Goal: Contribute content: Contribute content

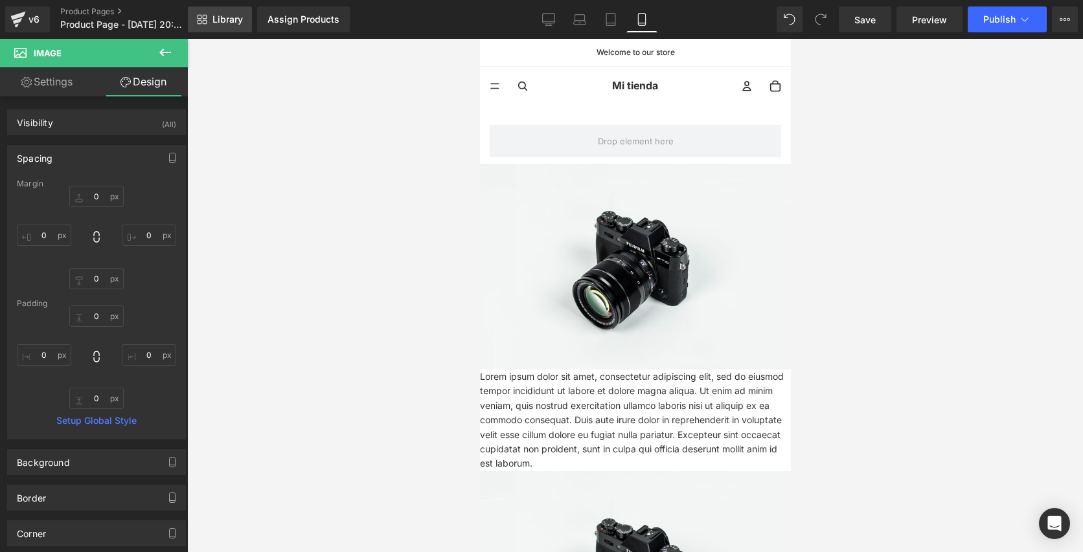
click at [236, 25] on span "Library" at bounding box center [227, 20] width 30 height 12
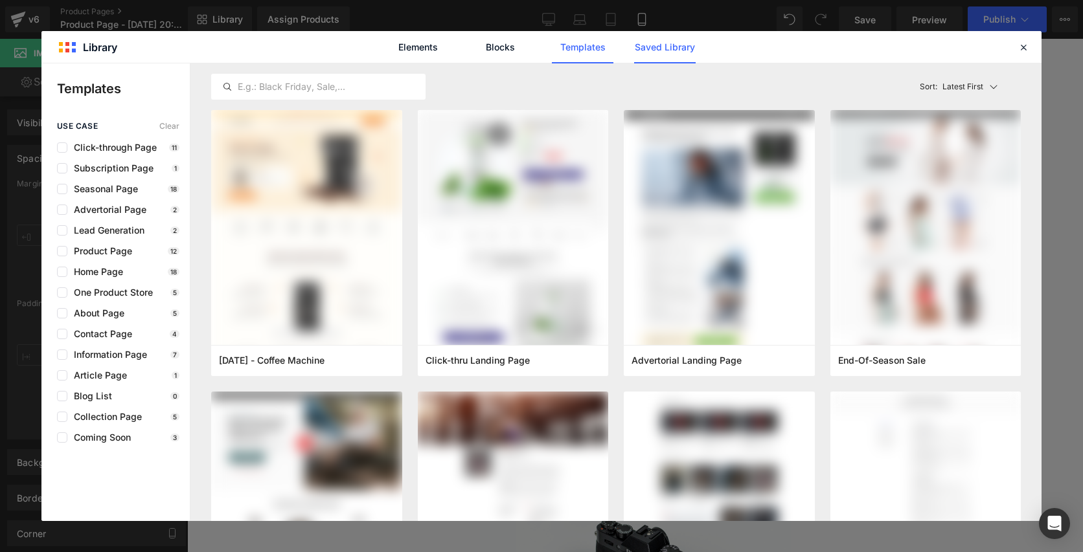
click at [668, 52] on link "Saved Library" at bounding box center [665, 47] width 62 height 32
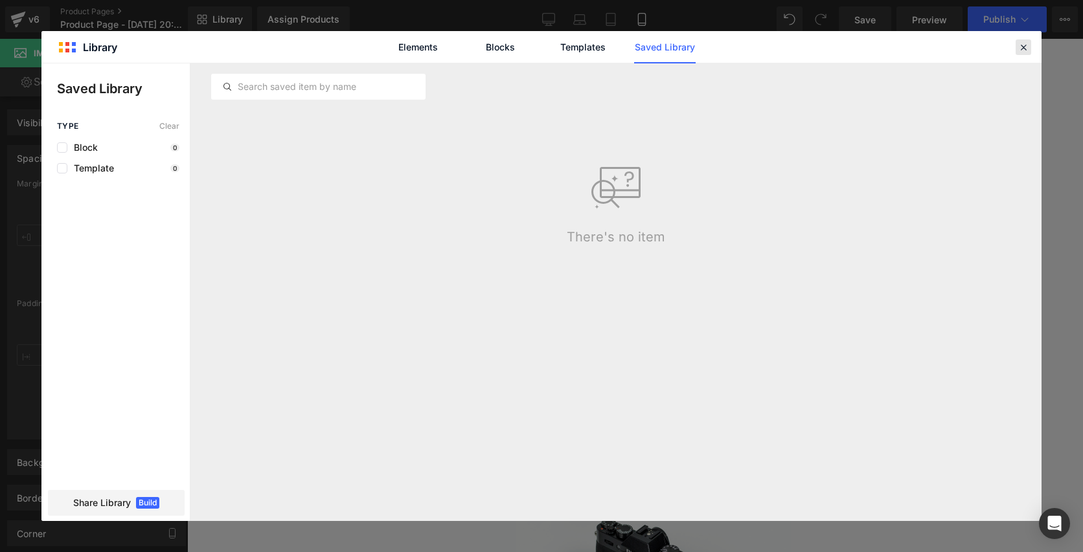
click at [1029, 49] on div at bounding box center [1024, 48] width 16 height 16
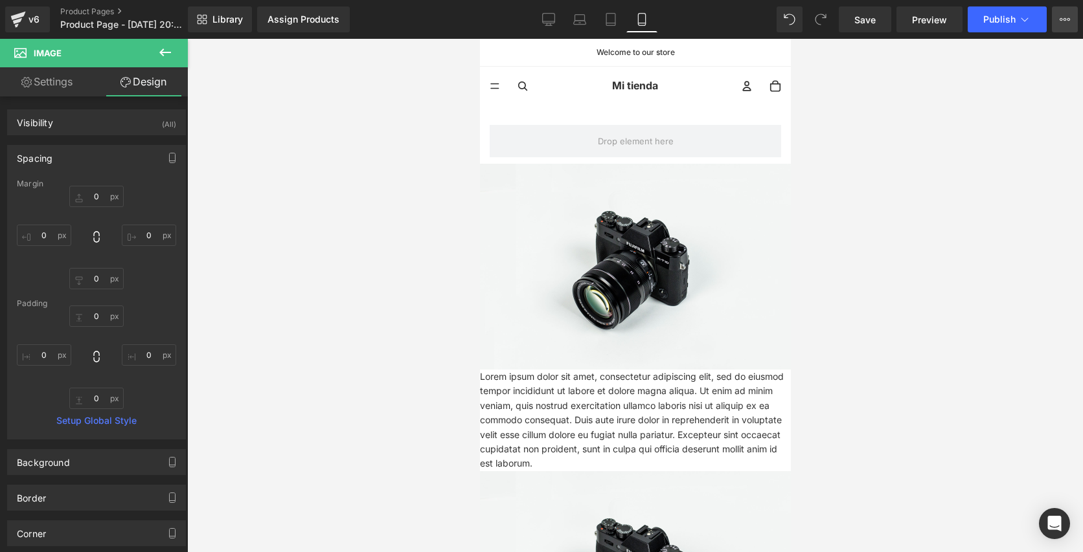
click at [1067, 19] on icon at bounding box center [1068, 19] width 3 height 3
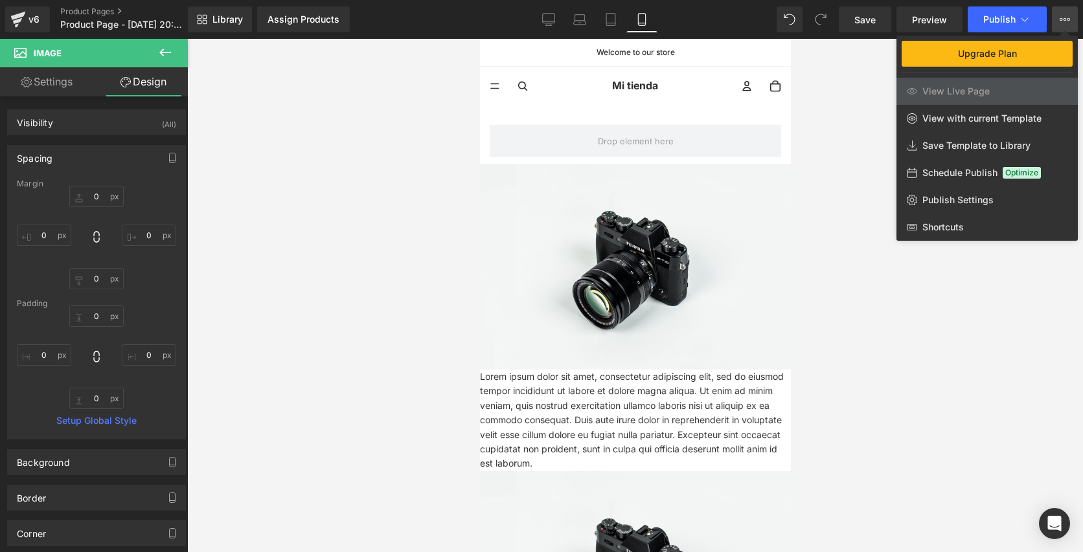
click at [1067, 19] on icon at bounding box center [1068, 19] width 3 height 3
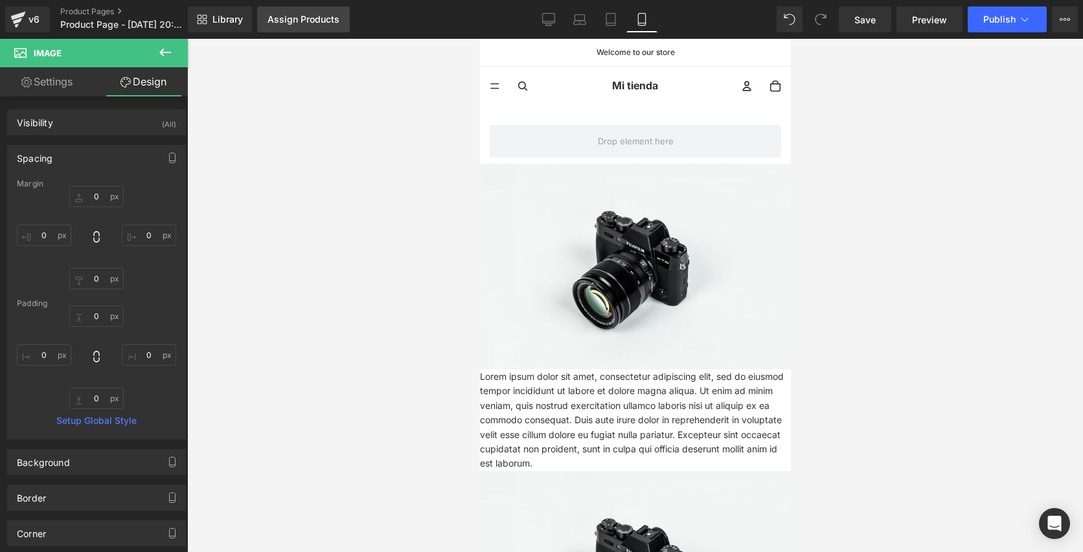
click at [323, 29] on link "Assign Products" at bounding box center [303, 19] width 93 height 26
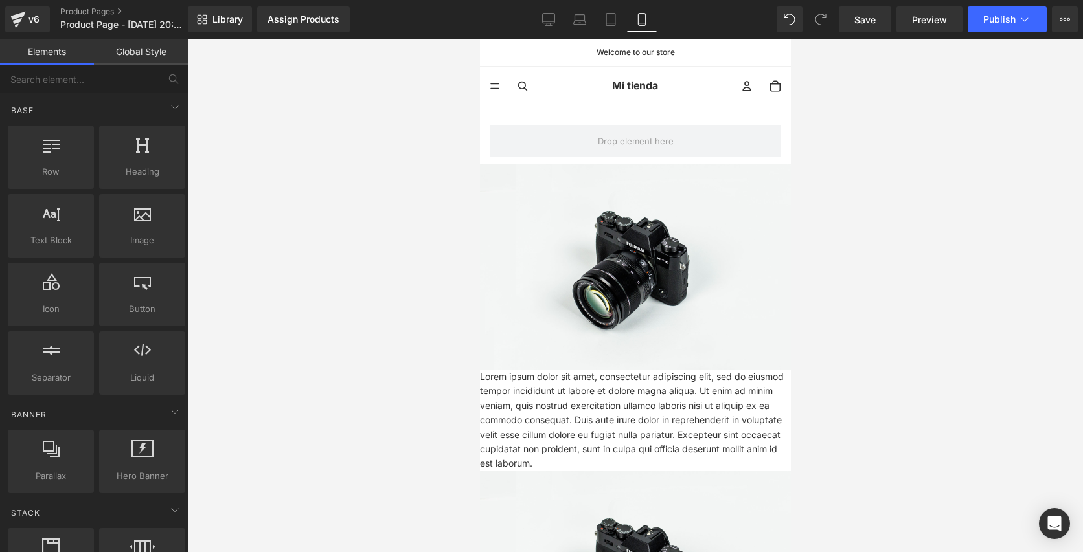
click at [383, 167] on div at bounding box center [635, 296] width 896 height 514
click at [242, 14] on span "Library" at bounding box center [227, 20] width 30 height 12
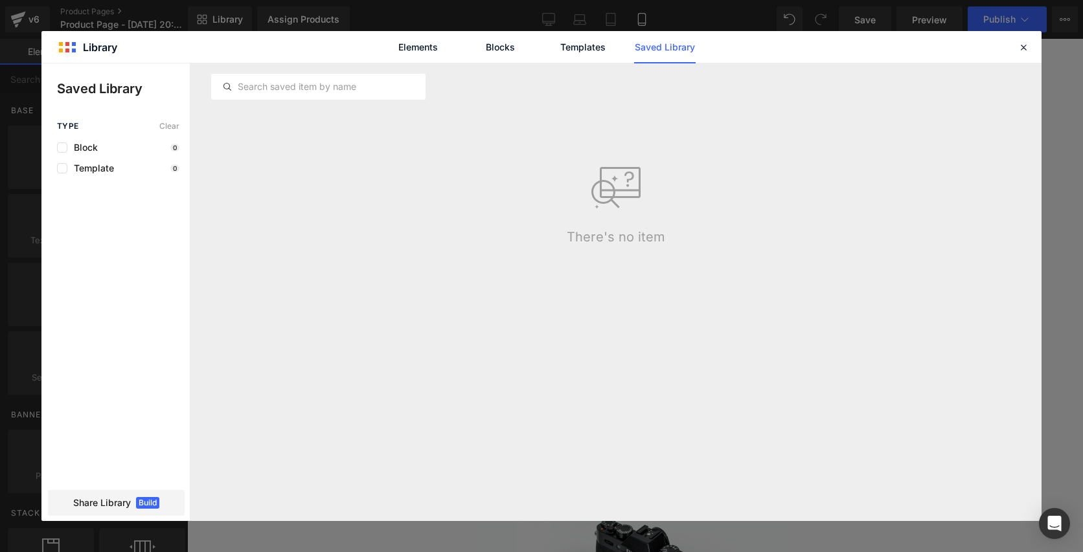
click at [452, 56] on div "Elements Blocks Templates Saved Library" at bounding box center [541, 47] width 329 height 32
click at [552, 56] on link "Elements" at bounding box center [583, 47] width 62 height 32
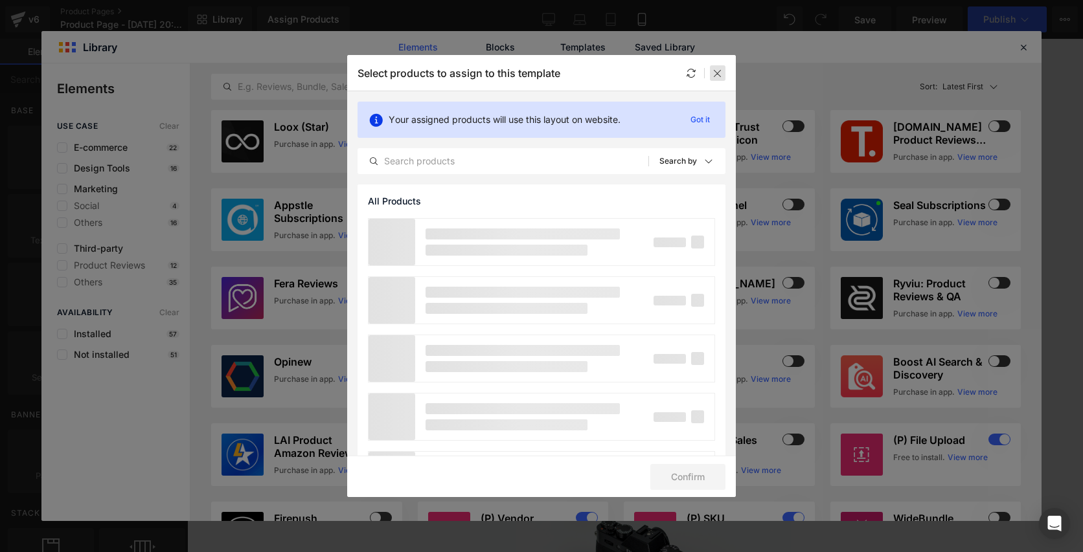
click at [720, 78] on icon at bounding box center [717, 73] width 10 height 10
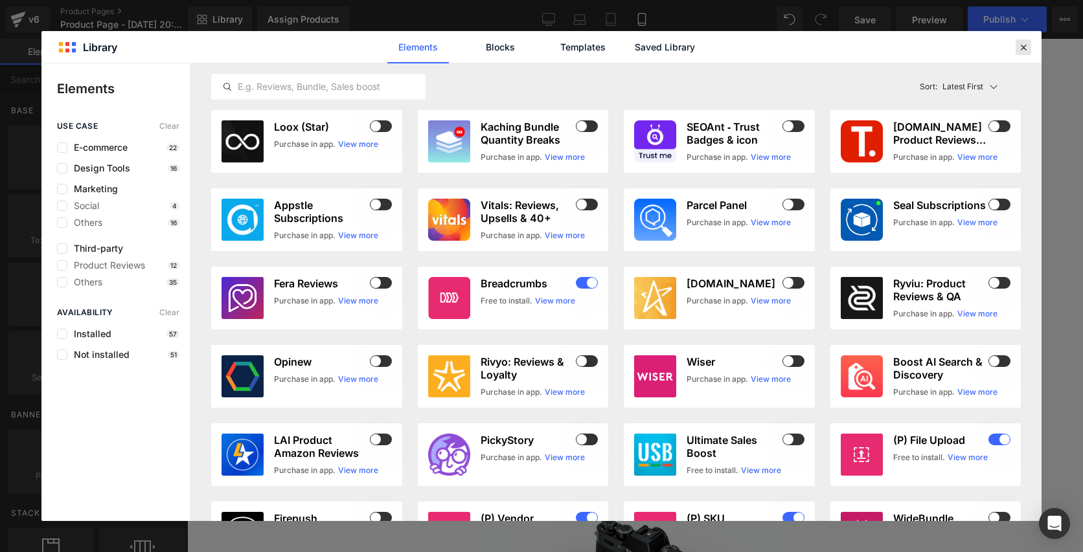
click at [1022, 39] on header "Library Elements Blocks Templates Saved Library" at bounding box center [541, 47] width 1000 height 32
click at [1023, 47] on icon at bounding box center [1024, 47] width 12 height 12
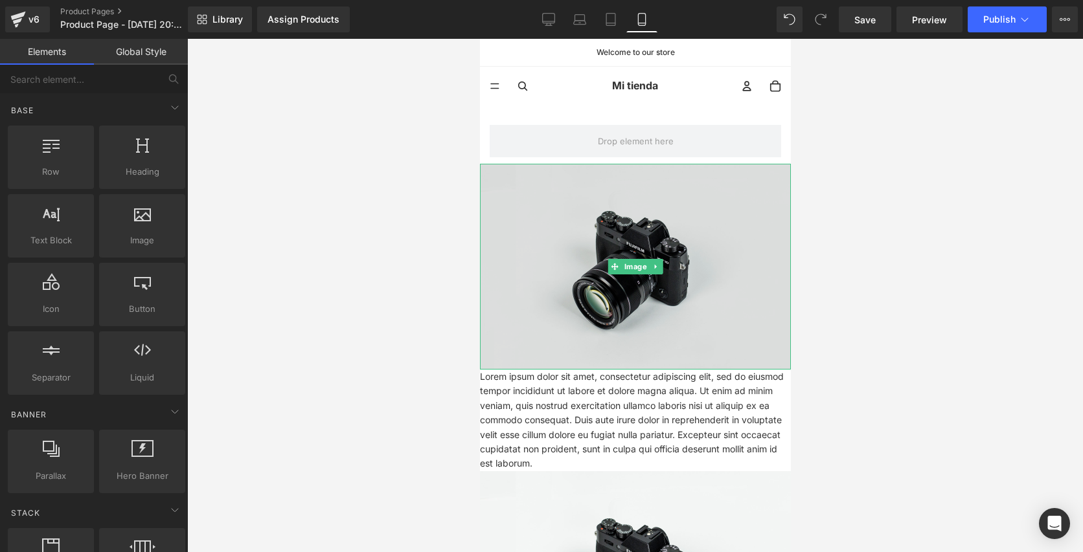
click at [631, 302] on img at bounding box center [634, 267] width 311 height 206
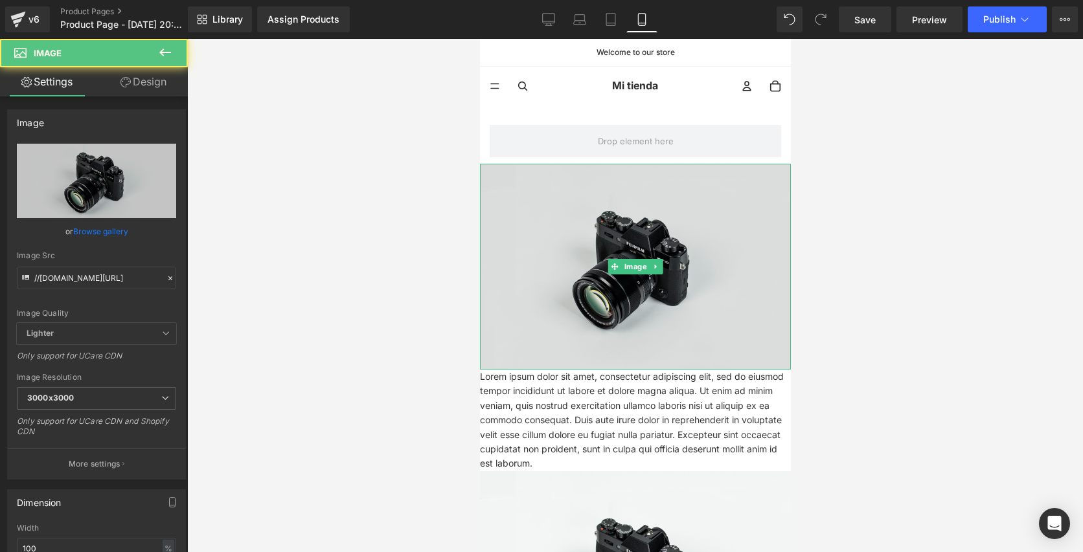
click at [631, 302] on img at bounding box center [634, 267] width 311 height 206
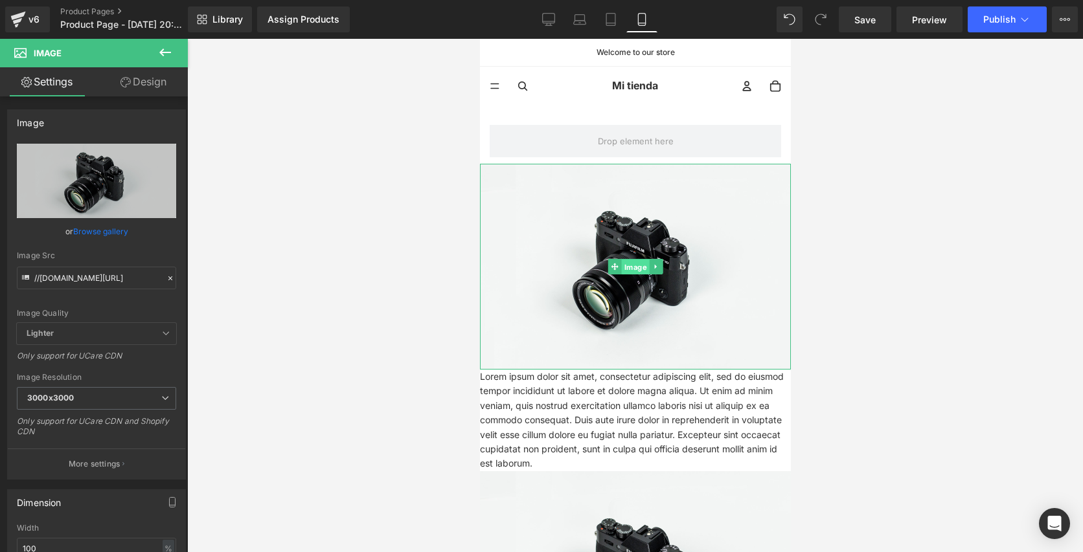
click at [635, 267] on span "Image" at bounding box center [635, 268] width 28 height 16
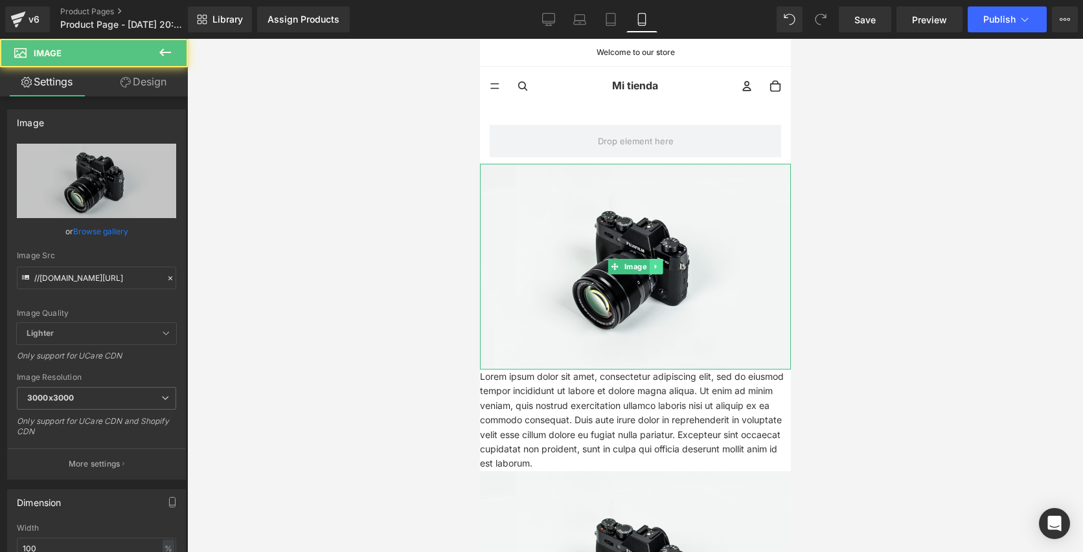
click at [656, 268] on icon at bounding box center [655, 267] width 7 height 8
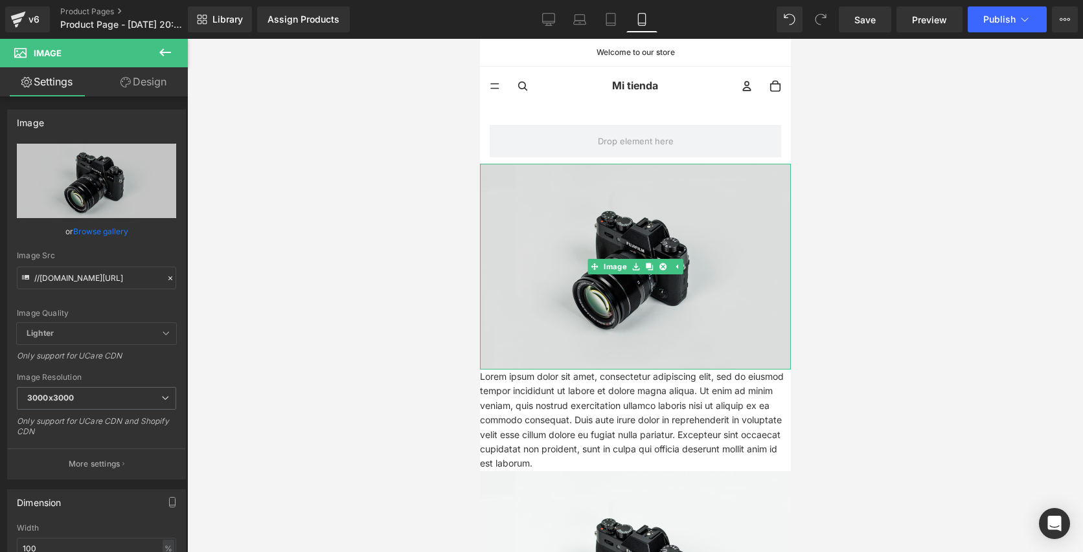
click at [658, 276] on img at bounding box center [634, 267] width 311 height 206
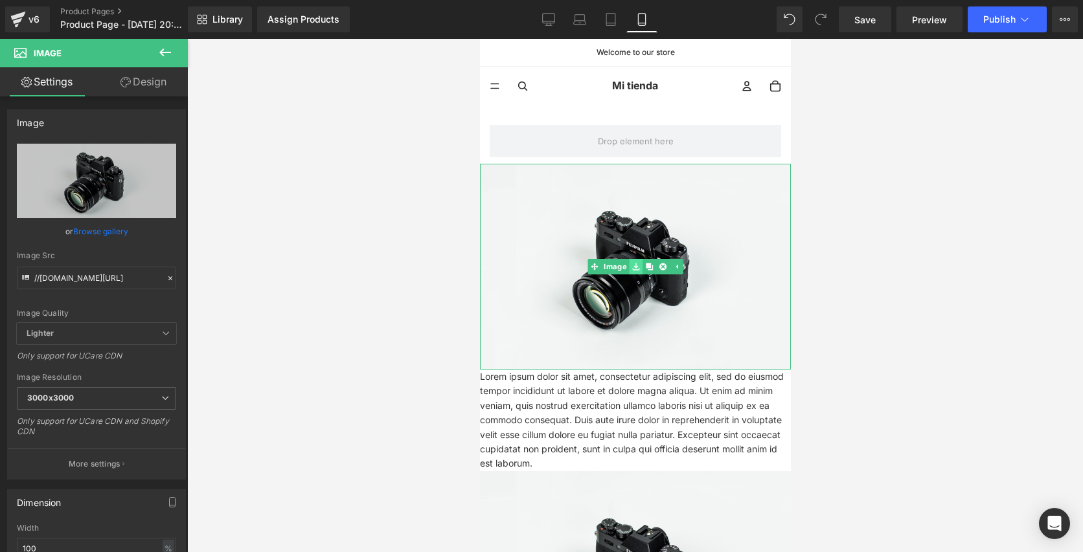
click at [636, 269] on icon at bounding box center [634, 267] width 7 height 7
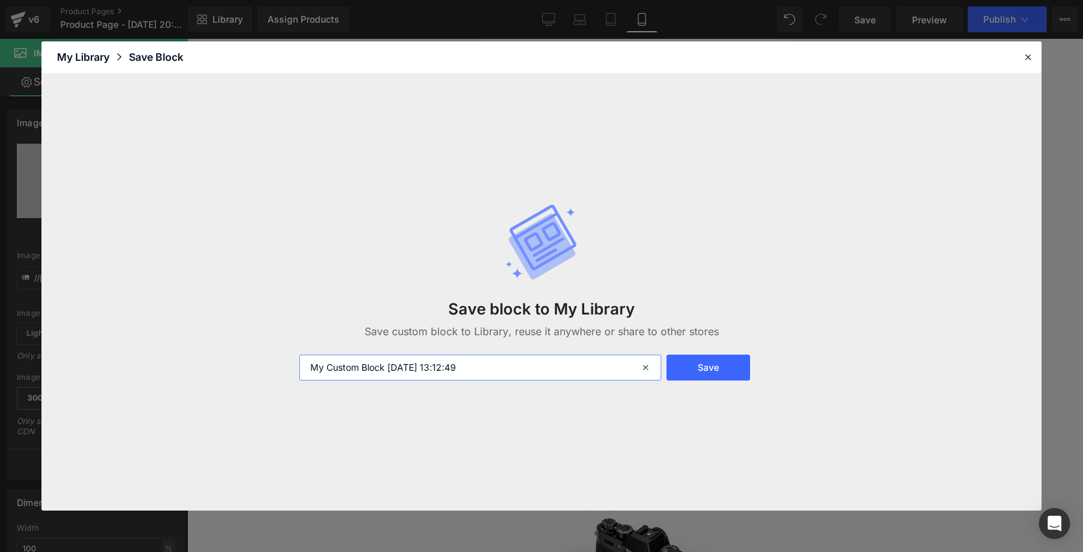
click at [502, 369] on input "My Custom Block [DATE] 13:12:49" at bounding box center [480, 368] width 362 height 26
click at [651, 366] on icon at bounding box center [647, 368] width 28 height 26
click at [1025, 62] on icon at bounding box center [1028, 57] width 12 height 12
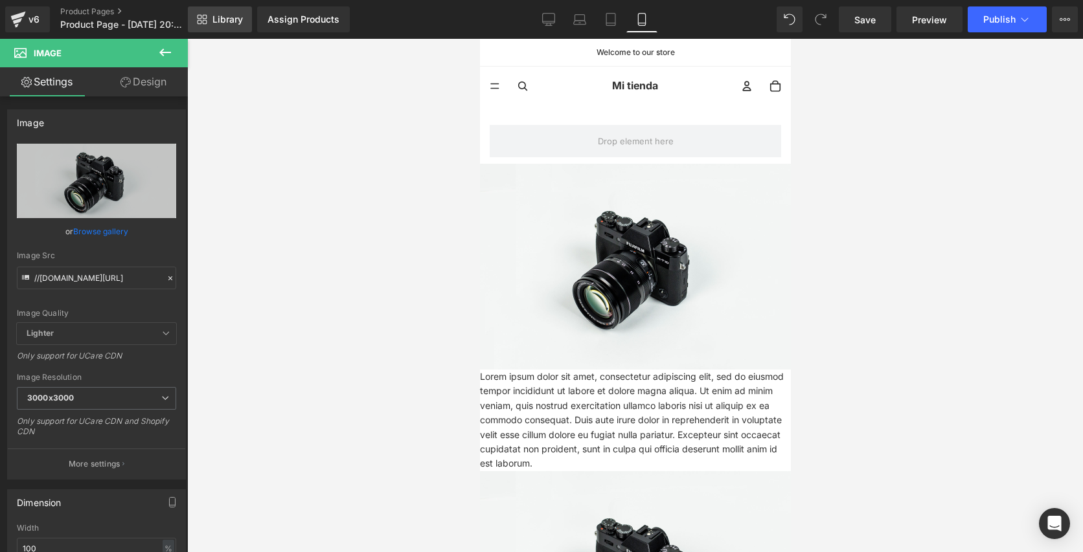
click at [228, 25] on span "Library" at bounding box center [227, 20] width 30 height 12
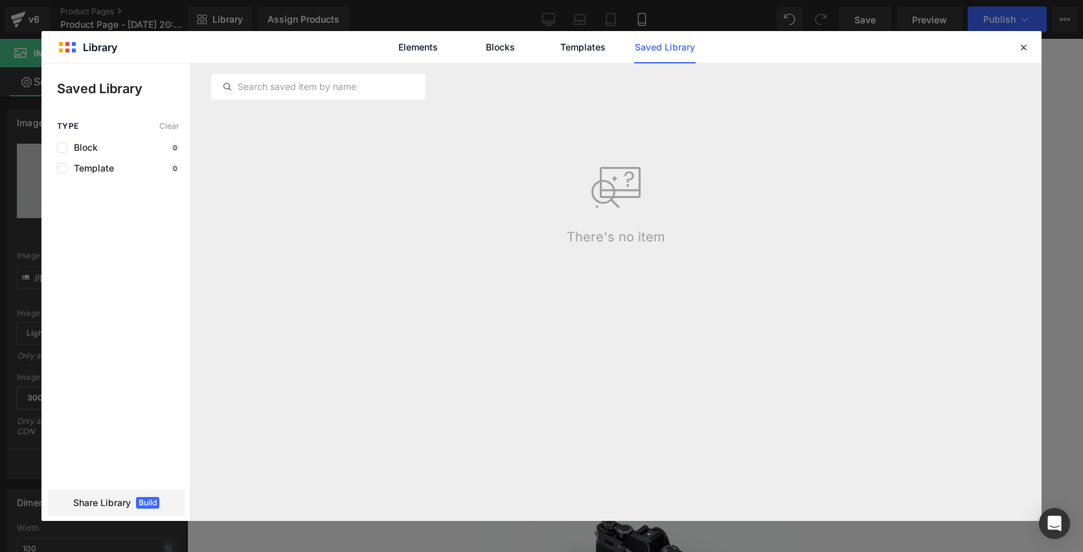
click at [462, 48] on div "Elements Blocks Templates Saved Library" at bounding box center [541, 47] width 329 height 32
click at [634, 45] on link "Blocks" at bounding box center [665, 47] width 62 height 32
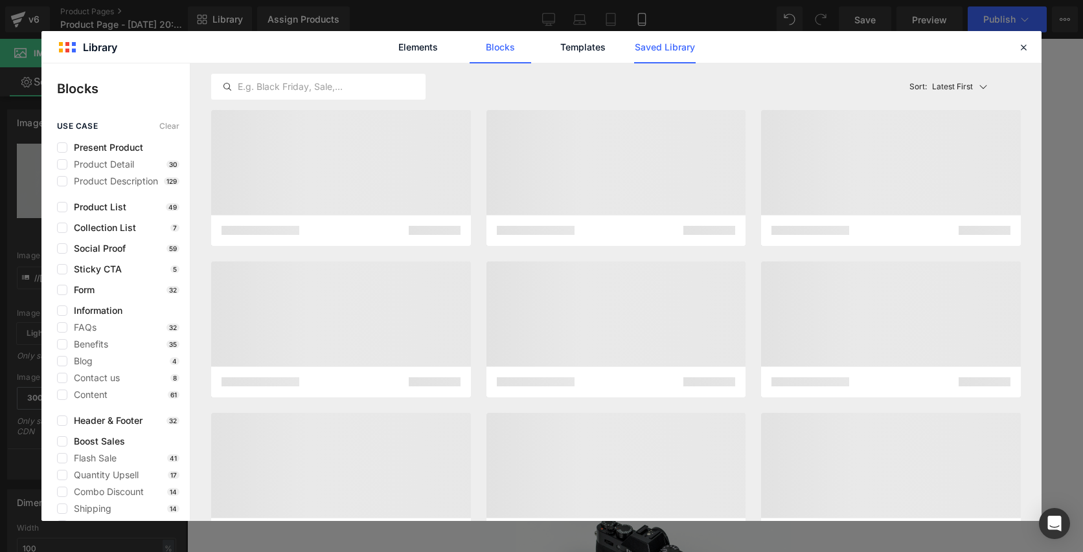
click at [655, 54] on link "Saved Library" at bounding box center [665, 47] width 62 height 32
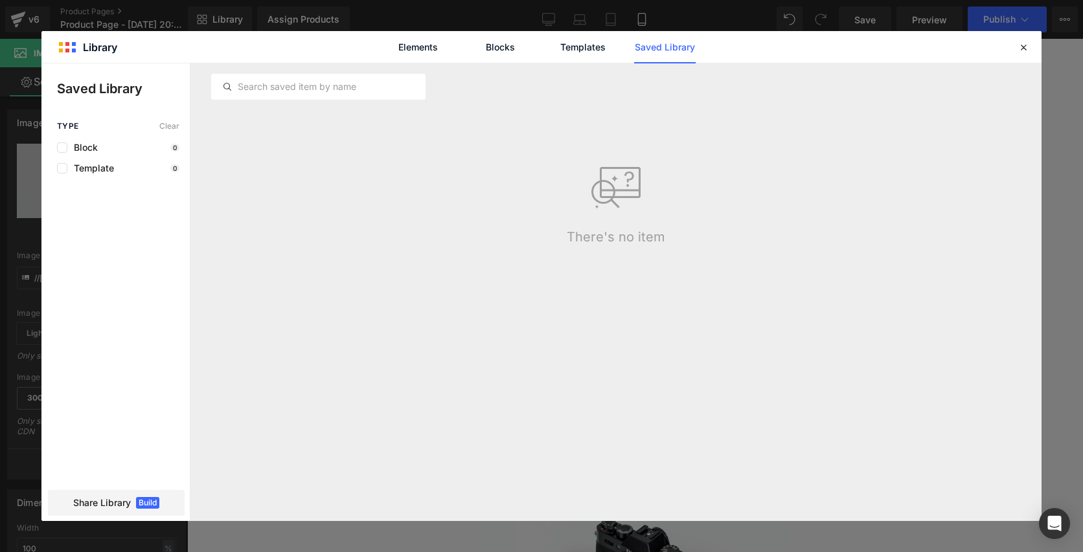
click at [1034, 56] on div "Elements Blocks Templates Saved Library" at bounding box center [541, 47] width 1000 height 32
click at [1027, 52] on div at bounding box center [1024, 48] width 16 height 16
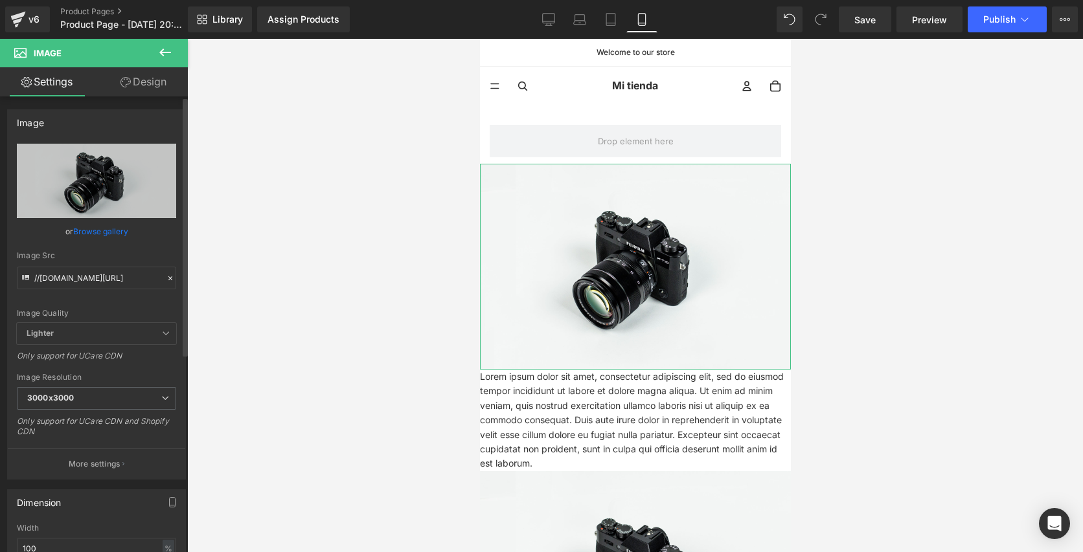
click at [111, 234] on link "Browse gallery" at bounding box center [100, 231] width 55 height 23
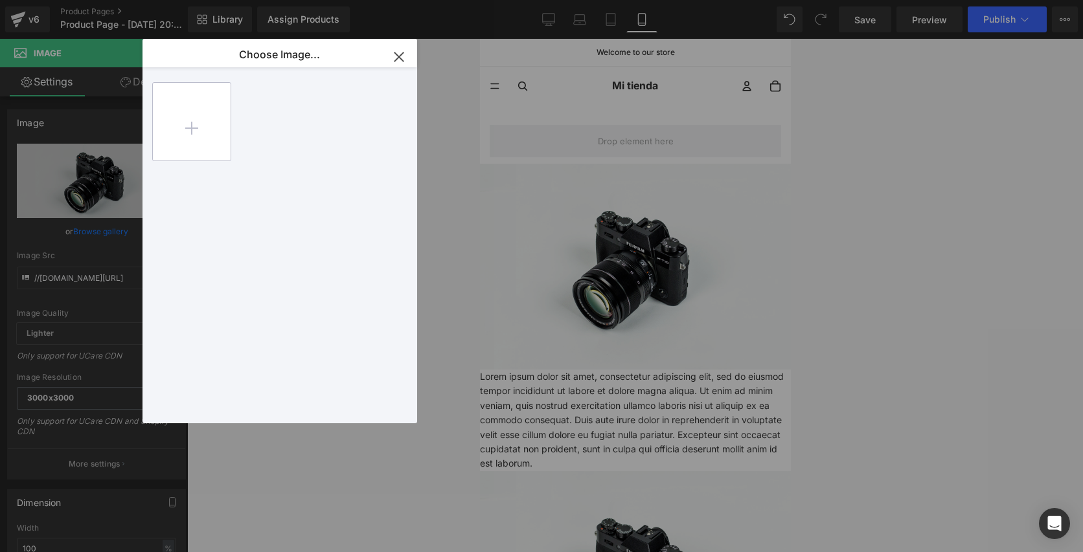
click at [203, 135] on input "file" at bounding box center [192, 122] width 78 height 78
type input "C:\fakepath\images.jpeg"
click at [289, 127] on div "images...ages.jpeg 7.43 KB" at bounding box center [280, 121] width 79 height 79
type input "[URL][DOMAIN_NAME]"
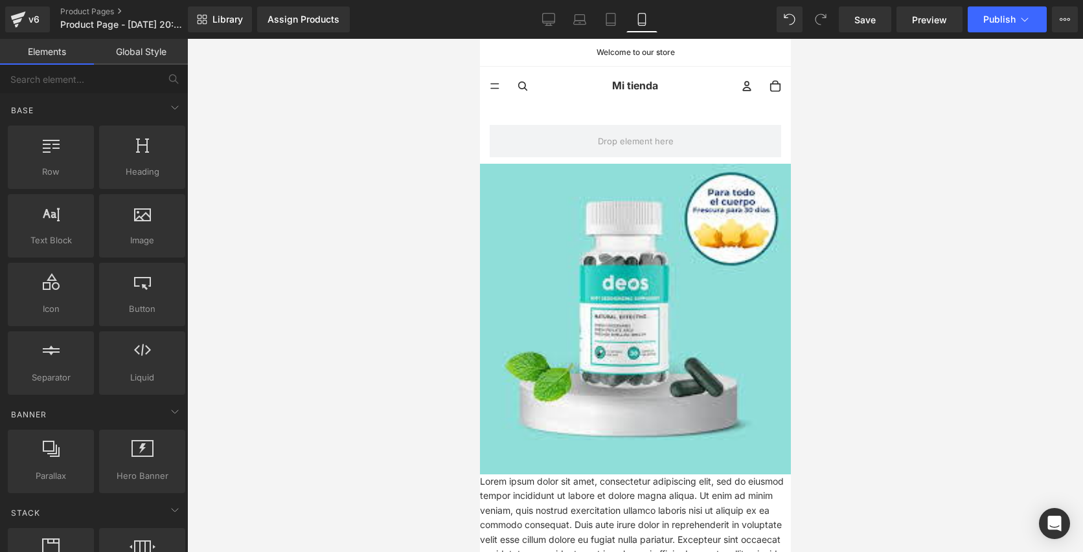
click at [289, 127] on div at bounding box center [635, 296] width 896 height 514
click at [394, 311] on div at bounding box center [635, 296] width 896 height 514
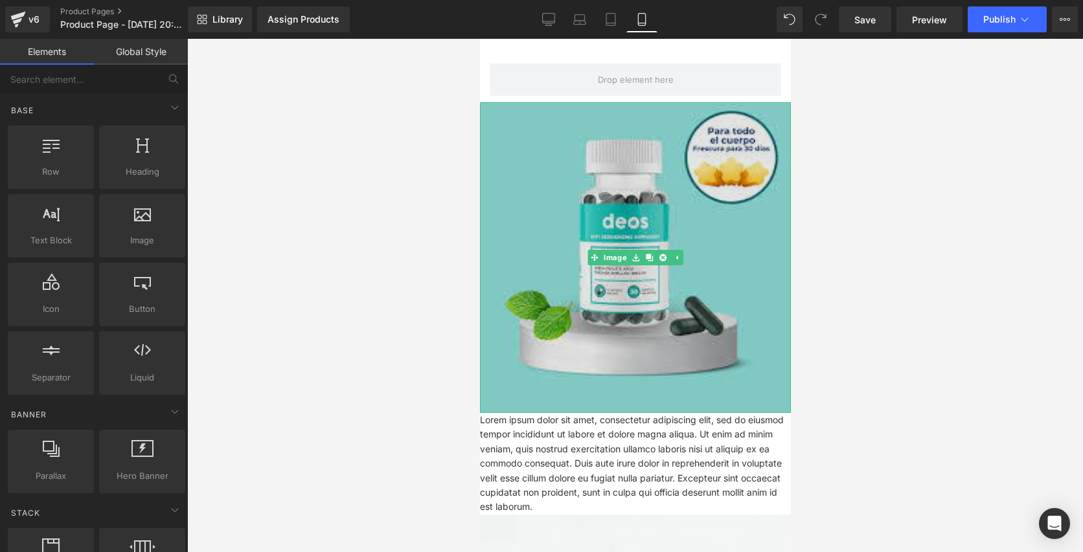
scroll to position [67, 0]
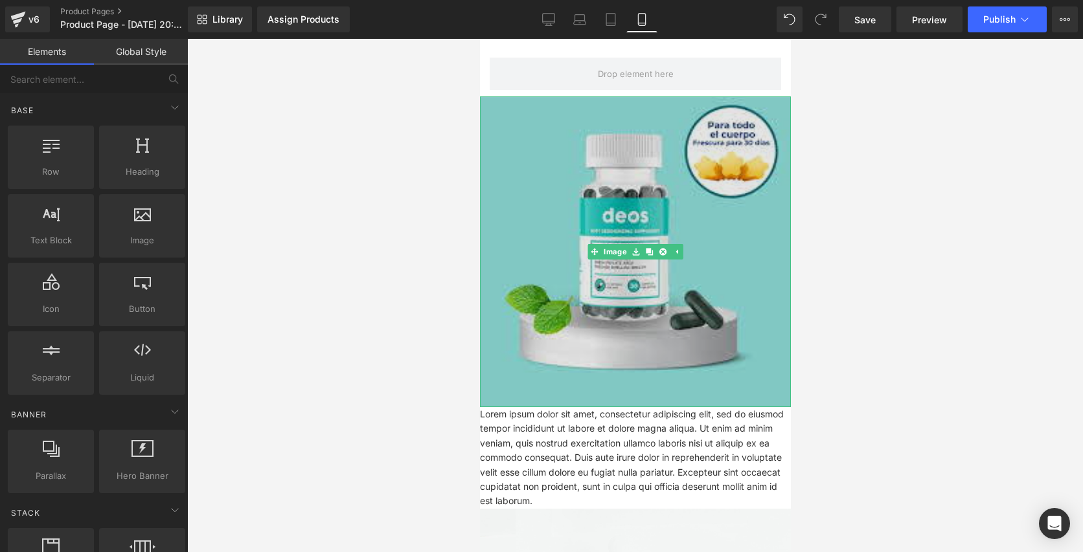
click at [615, 218] on img at bounding box center [634, 252] width 311 height 311
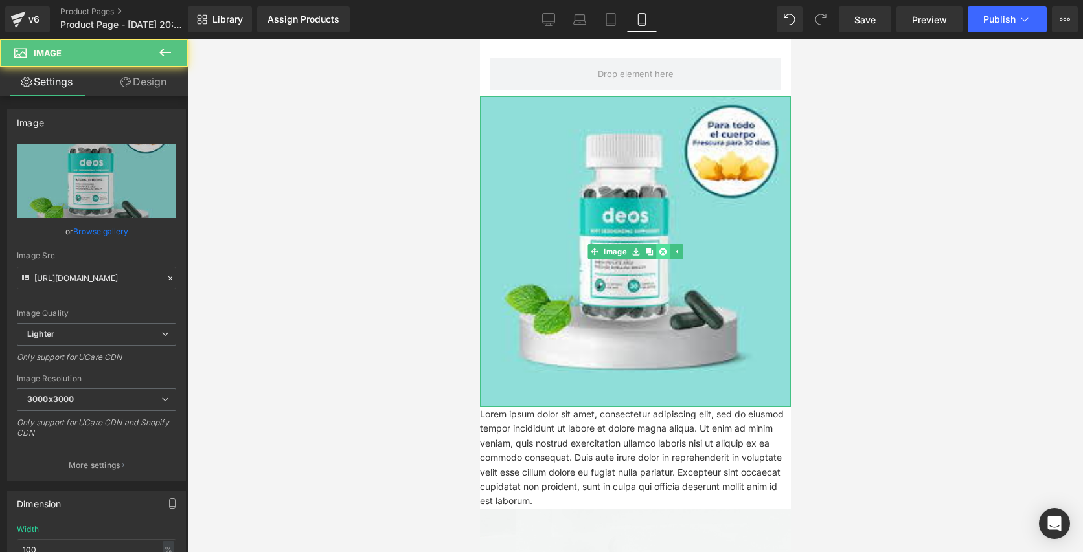
click at [663, 254] on icon at bounding box center [662, 251] width 7 height 7
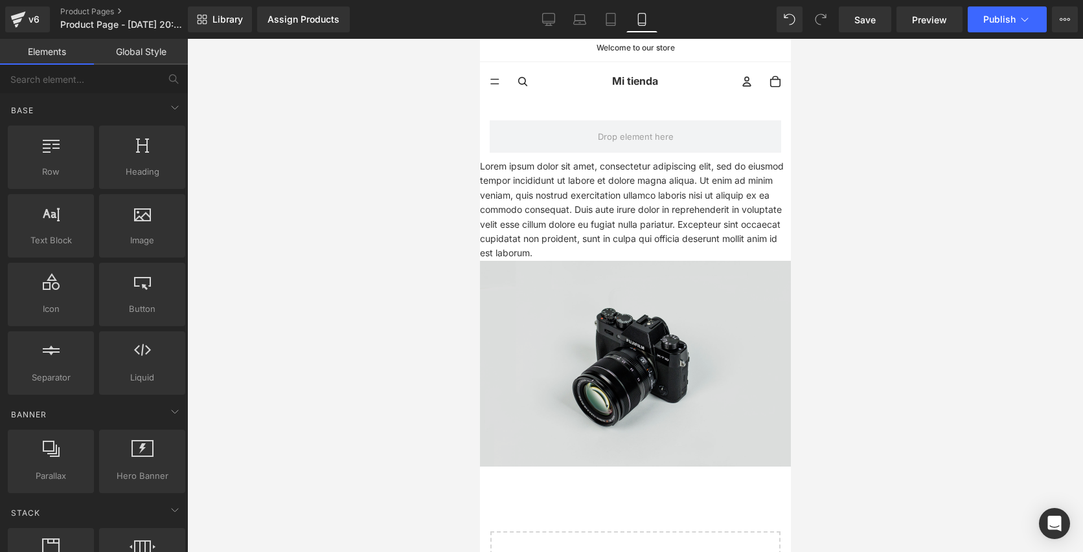
scroll to position [0, 0]
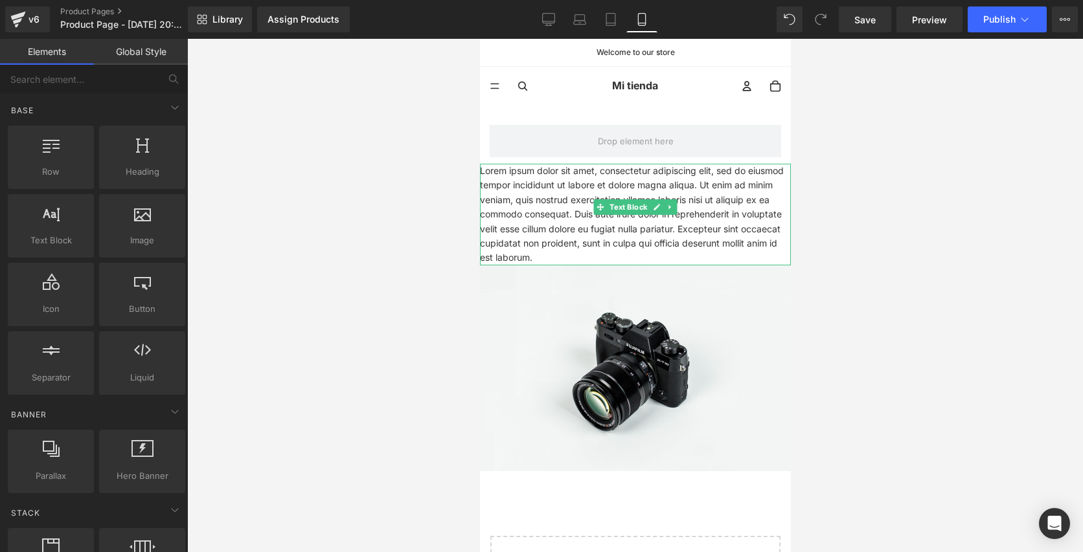
click at [617, 174] on p "Lorem ipsum dolor sit amet, consectetur adipiscing elit, sed do eiusmod tempor …" at bounding box center [634, 215] width 311 height 102
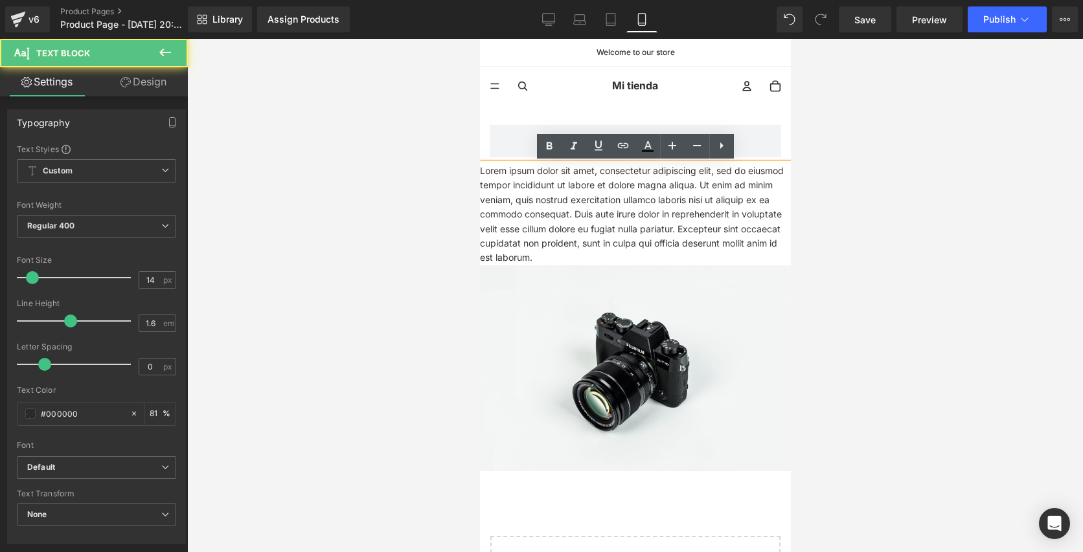
click at [615, 174] on p "Lorem ipsum dolor sit amet, consectetur adipiscing elit, sed do eiusmod tempor …" at bounding box center [634, 215] width 311 height 102
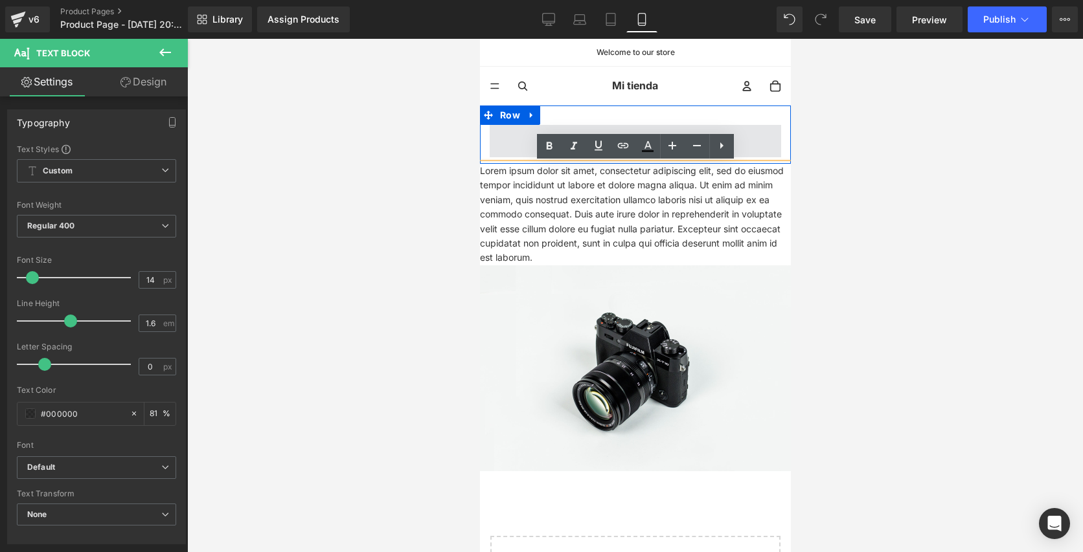
click at [526, 146] on span at bounding box center [634, 141] width 291 height 32
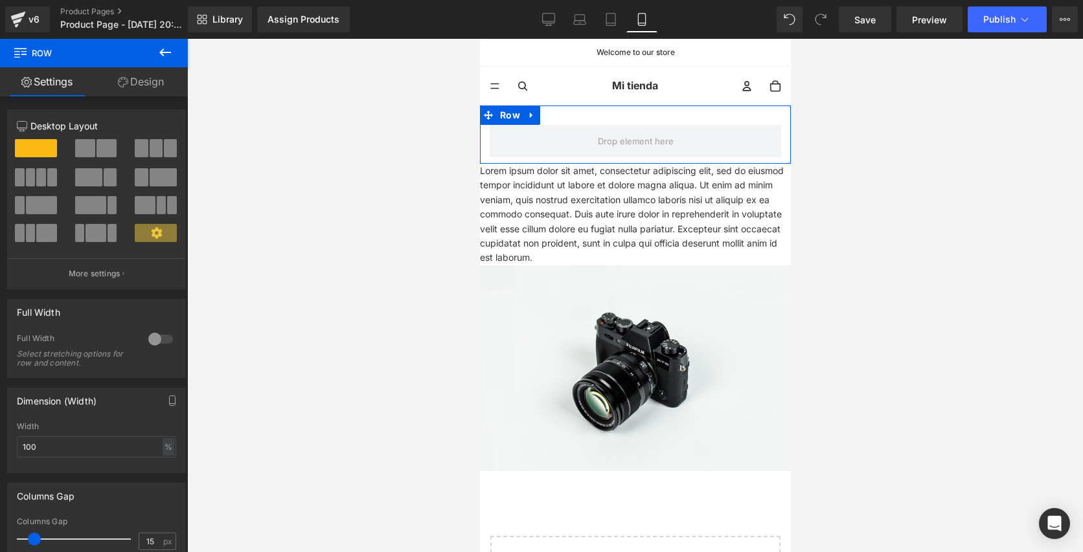
click at [558, 172] on p "Lorem ipsum dolor sit amet, consectetur adipiscing elit, sed do eiusmod tempor …" at bounding box center [634, 215] width 311 height 102
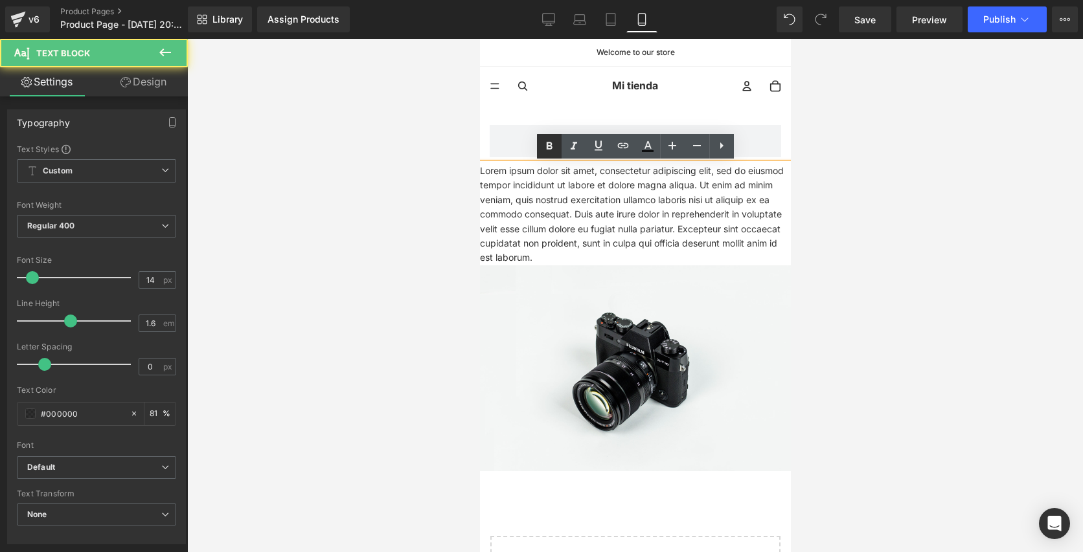
click at [558, 140] on link at bounding box center [549, 146] width 25 height 25
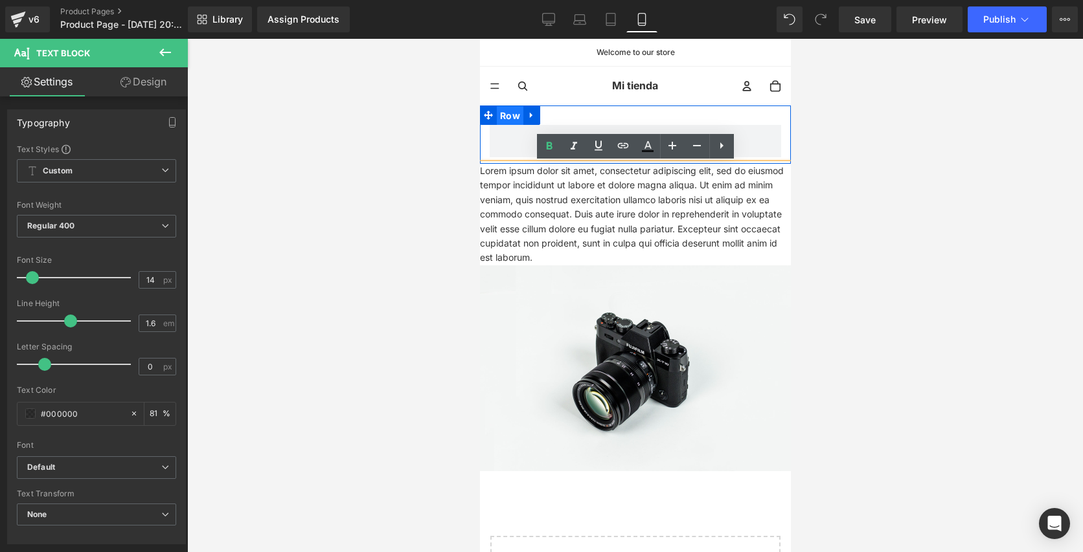
click at [518, 121] on span "Row" at bounding box center [509, 115] width 27 height 19
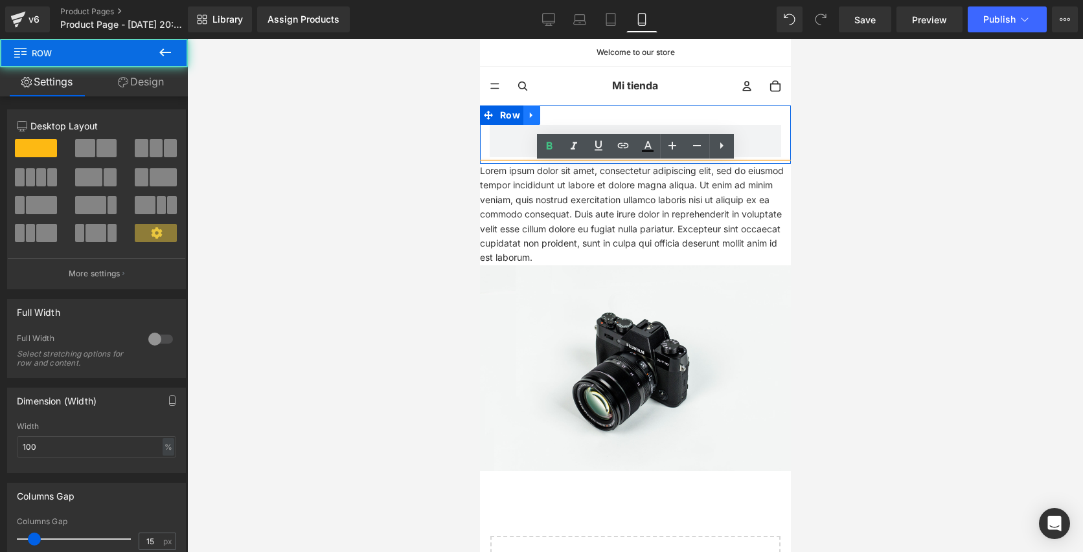
click at [531, 114] on icon at bounding box center [530, 116] width 3 height 6
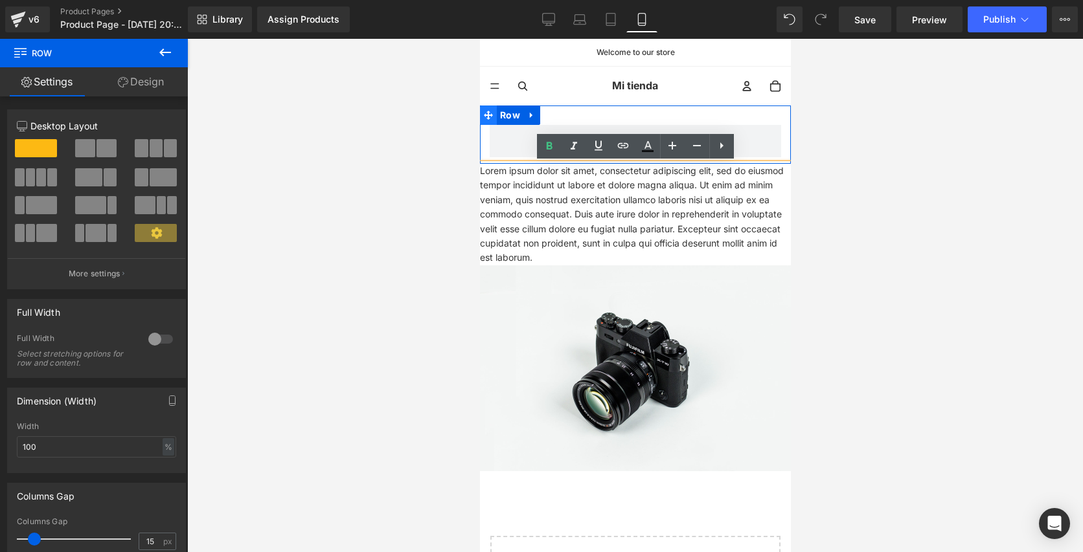
click at [489, 118] on icon at bounding box center [487, 115] width 9 height 9
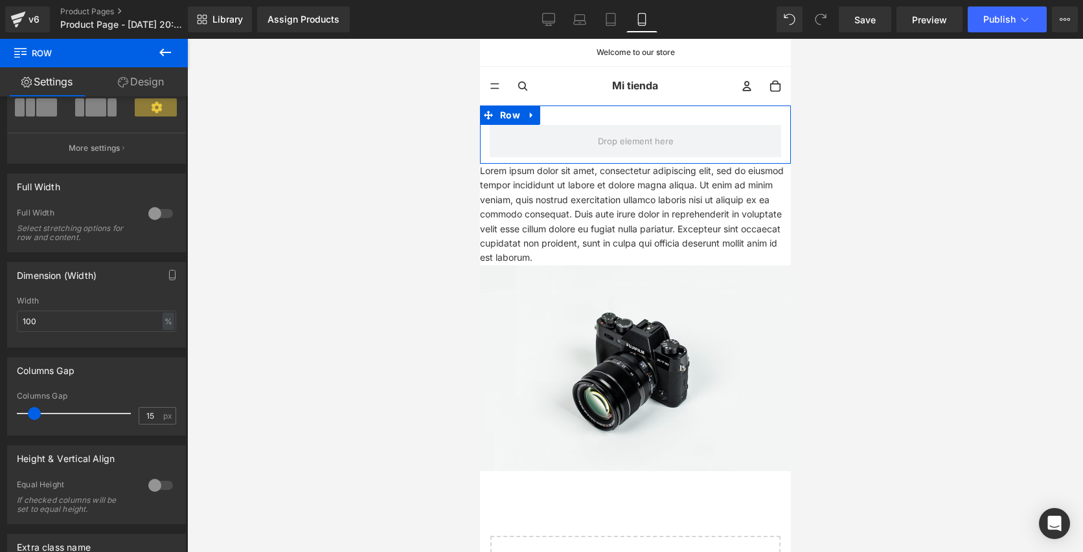
scroll to position [271, 0]
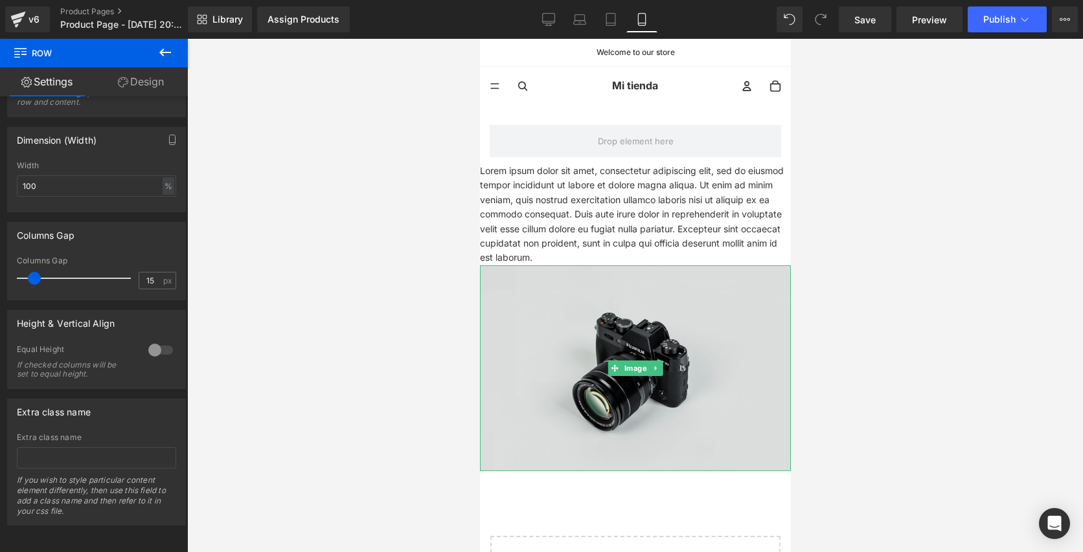
click at [636, 381] on img at bounding box center [634, 369] width 311 height 206
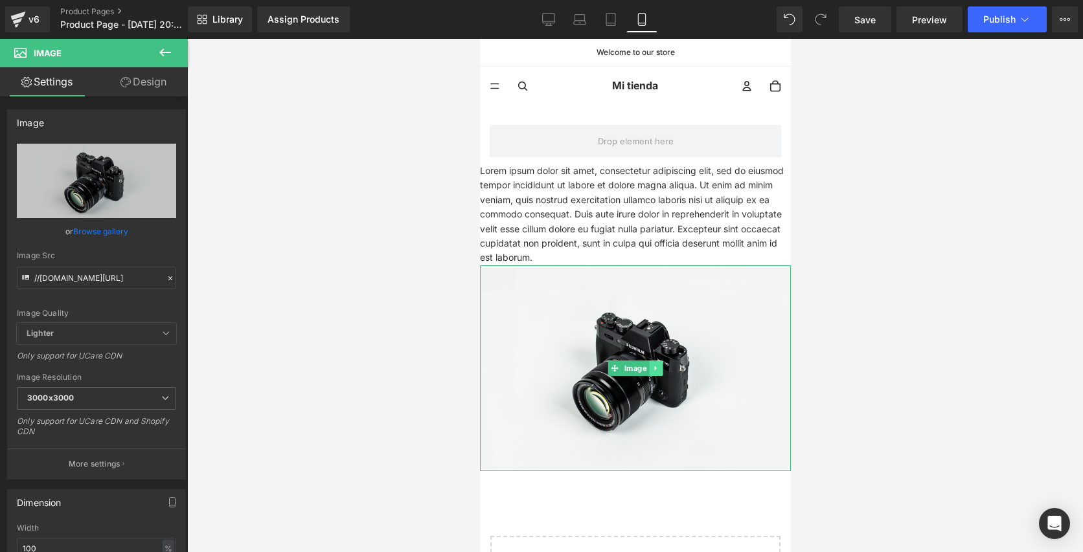
click at [657, 365] on icon at bounding box center [655, 369] width 7 height 8
click at [647, 365] on icon at bounding box center [648, 368] width 7 height 7
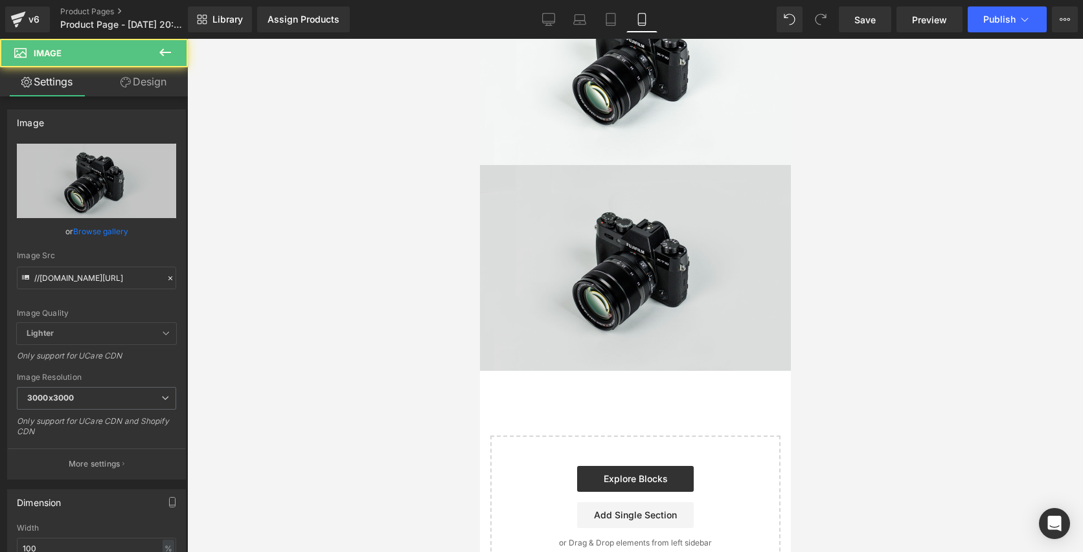
drag, startPoint x: 654, startPoint y: 512, endPoint x: 668, endPoint y: 214, distance: 298.3
click at [670, 205] on img at bounding box center [634, 268] width 311 height 206
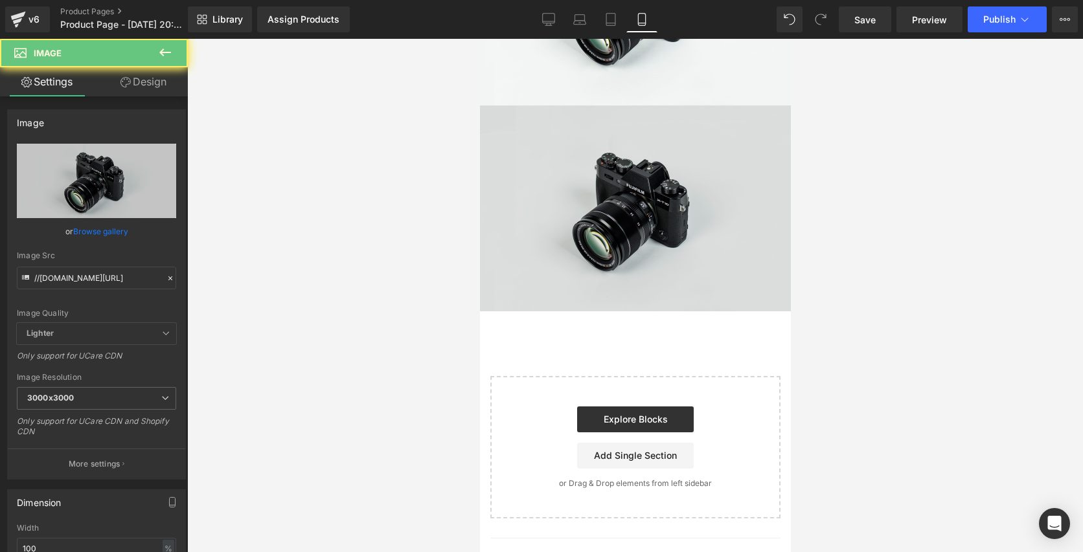
click at [668, 214] on img at bounding box center [634, 209] width 311 height 206
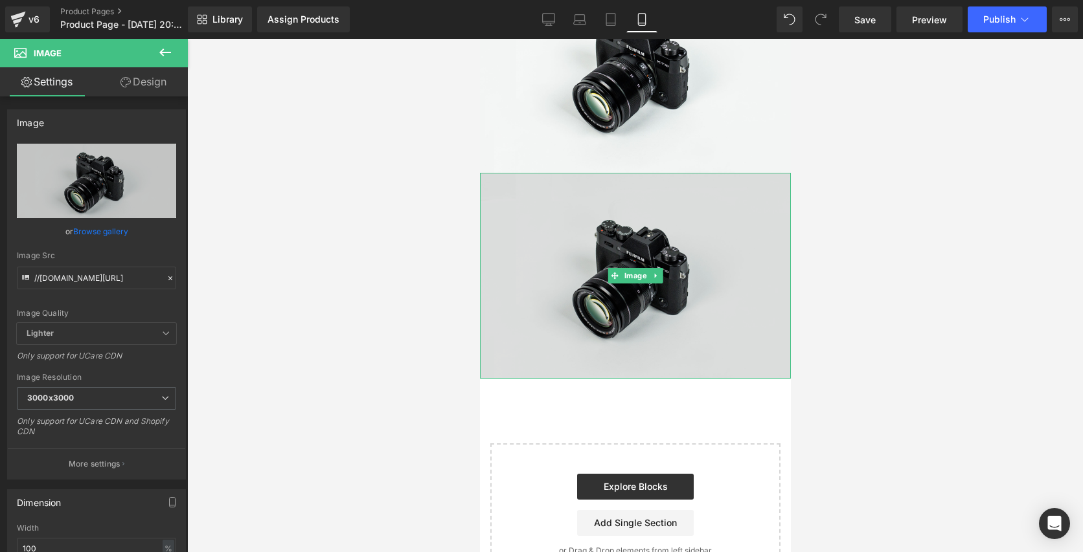
scroll to position [245, 0]
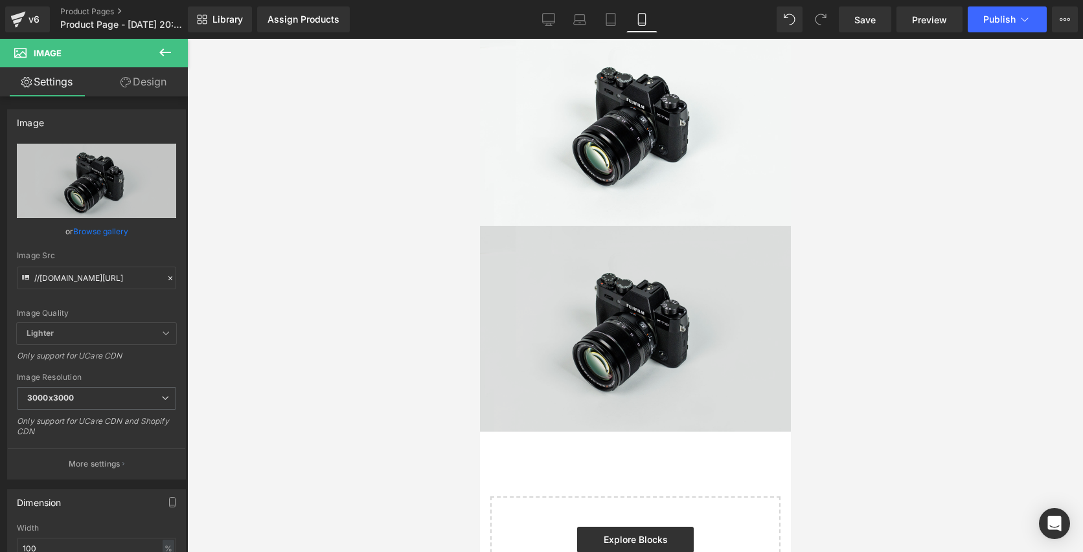
click at [619, 308] on div "Image" at bounding box center [634, 329] width 311 height 206
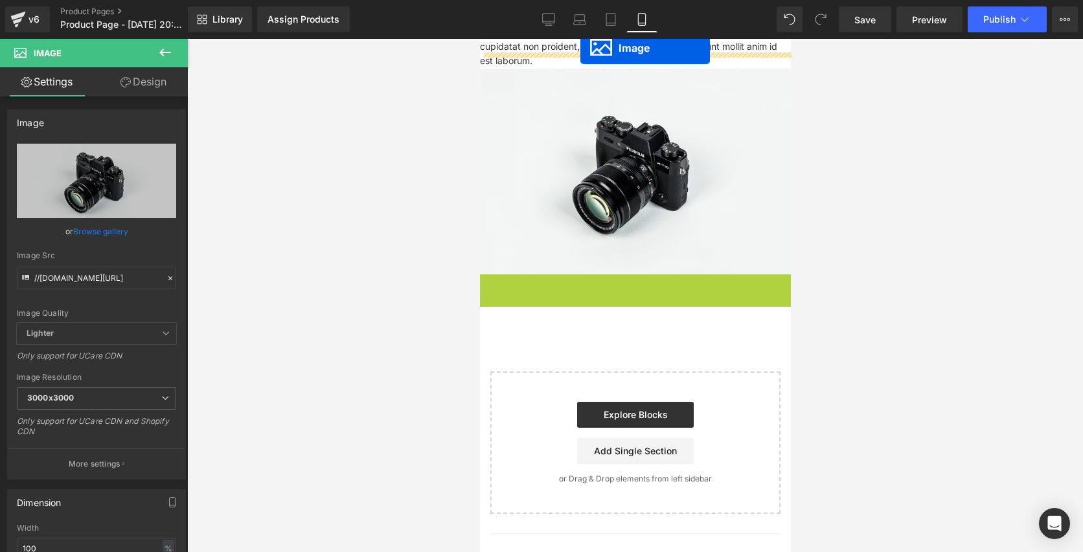
scroll to position [183, 0]
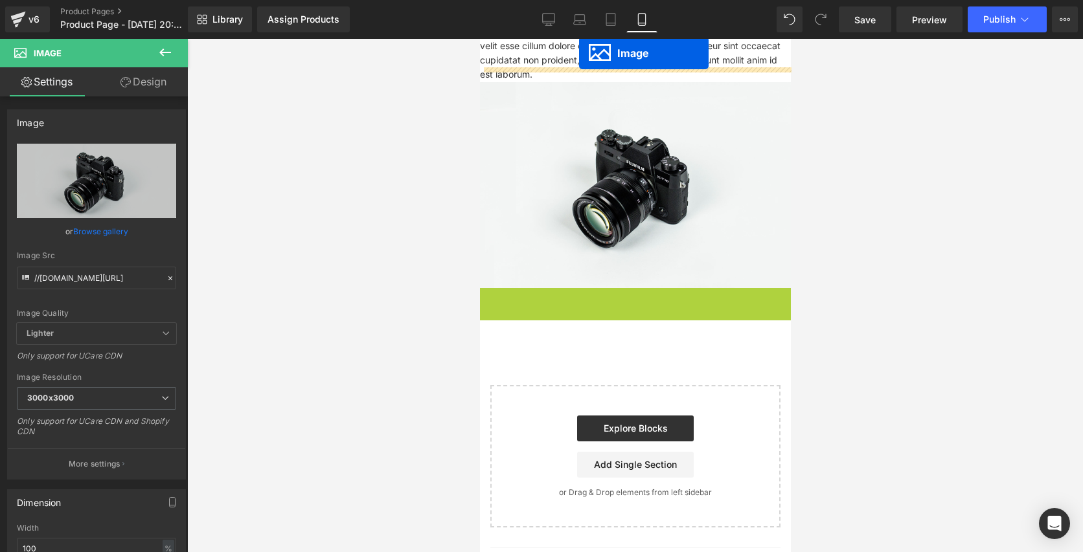
drag, startPoint x: 618, startPoint y: 313, endPoint x: 570, endPoint y: 38, distance: 279.4
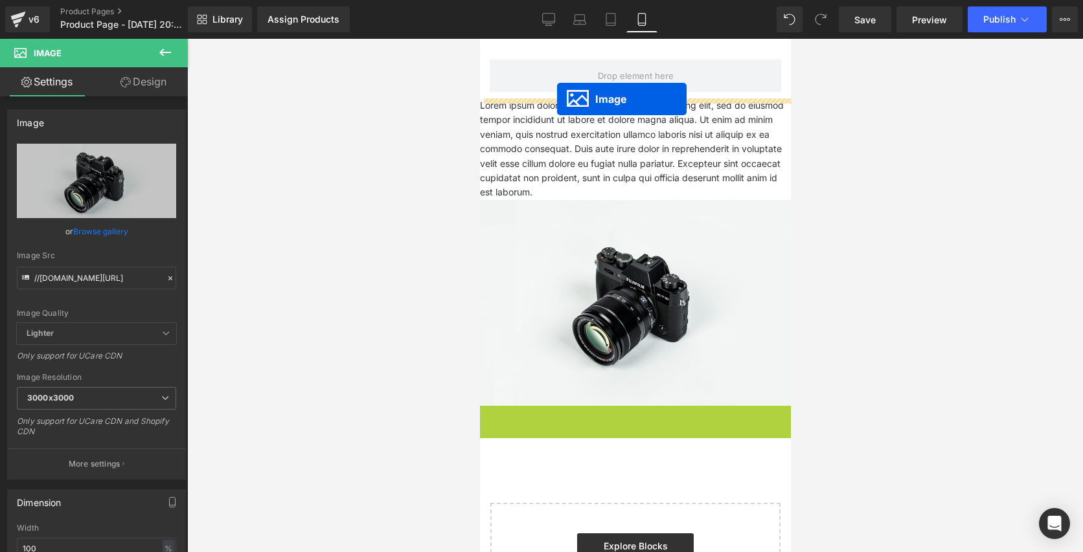
click at [552, 112] on p "Lorem ipsum dolor sit amet, consectetur adipiscing elit, sed do eiusmod tempor …" at bounding box center [634, 149] width 311 height 102
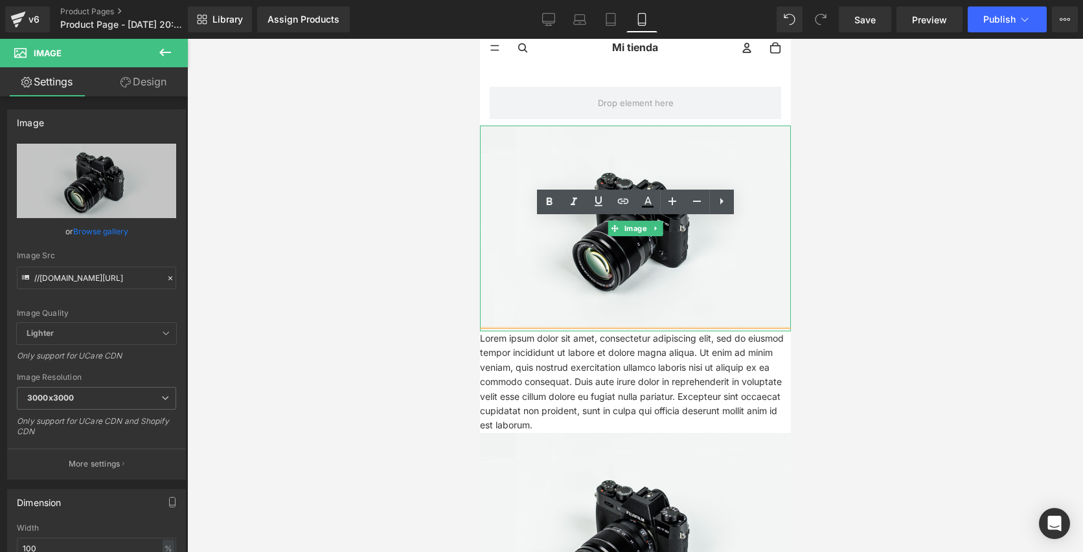
scroll to position [0, 0]
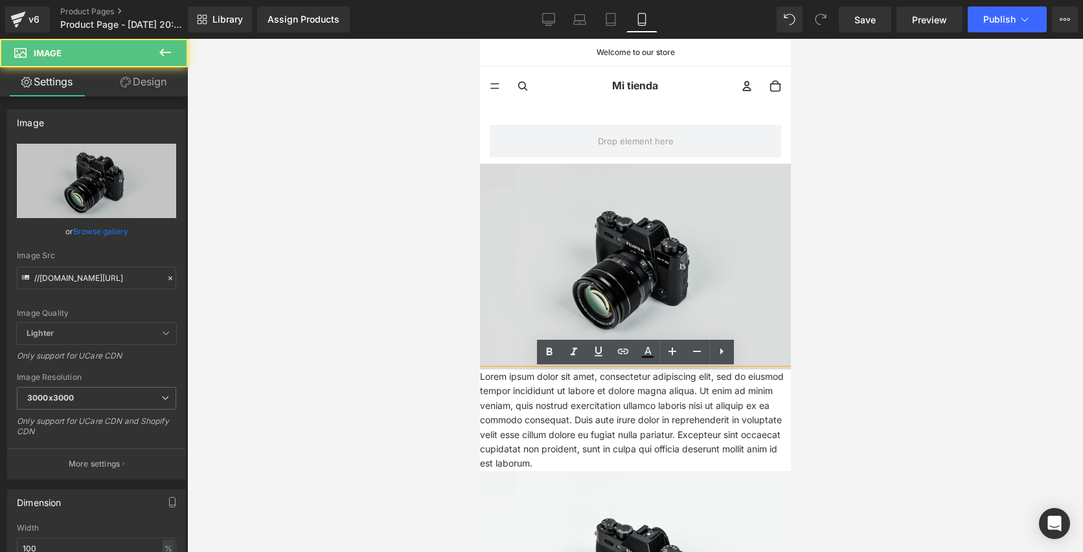
click at [547, 245] on img at bounding box center [634, 267] width 311 height 206
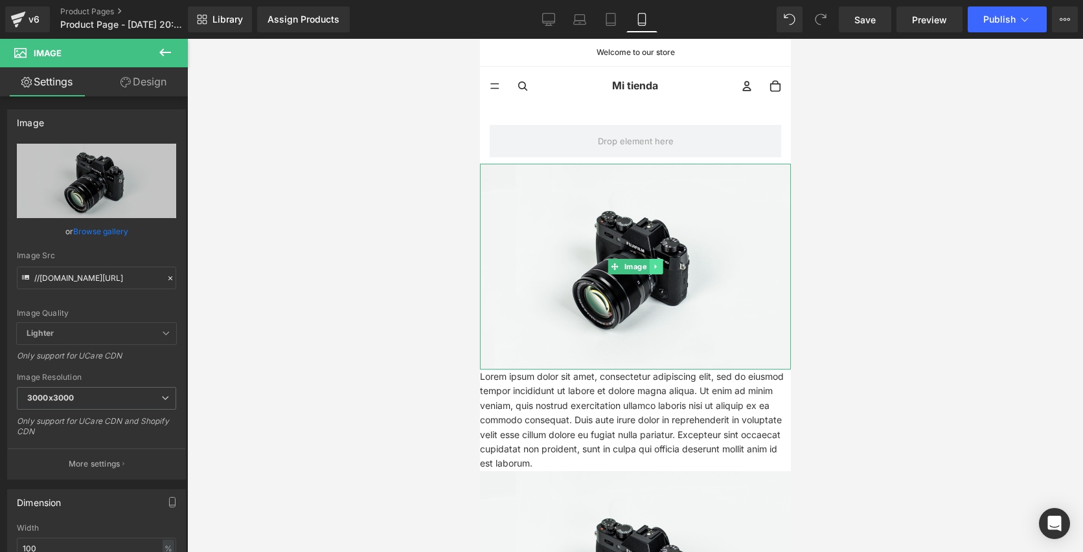
click at [657, 264] on icon at bounding box center [655, 267] width 7 height 8
click at [106, 234] on link "Browse gallery" at bounding box center [100, 231] width 55 height 23
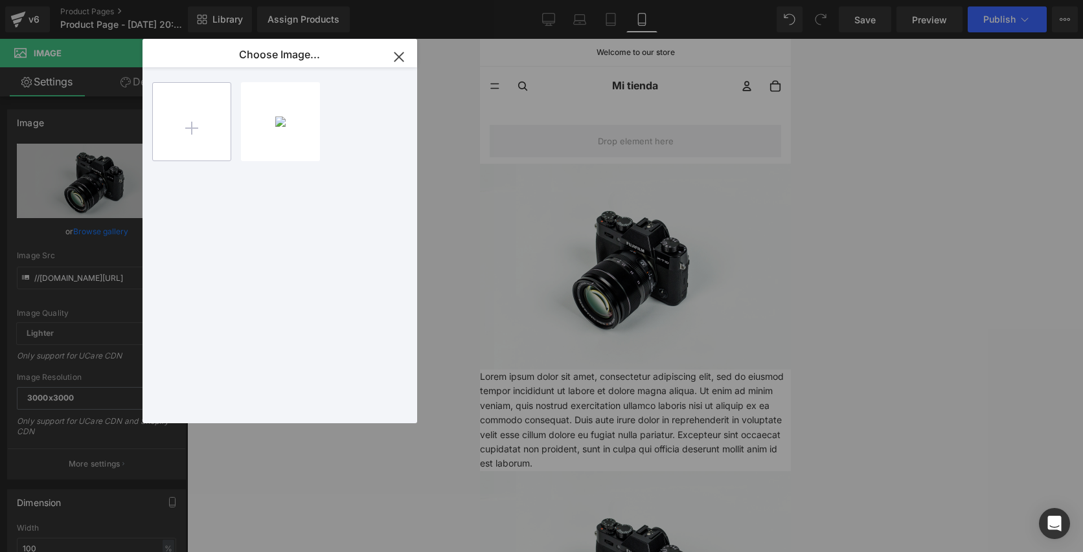
click at [203, 134] on input "file" at bounding box center [192, 122] width 78 height 78
type input "C:\fakepath\Screenshot [DATE] 1.07.57 PM.png"
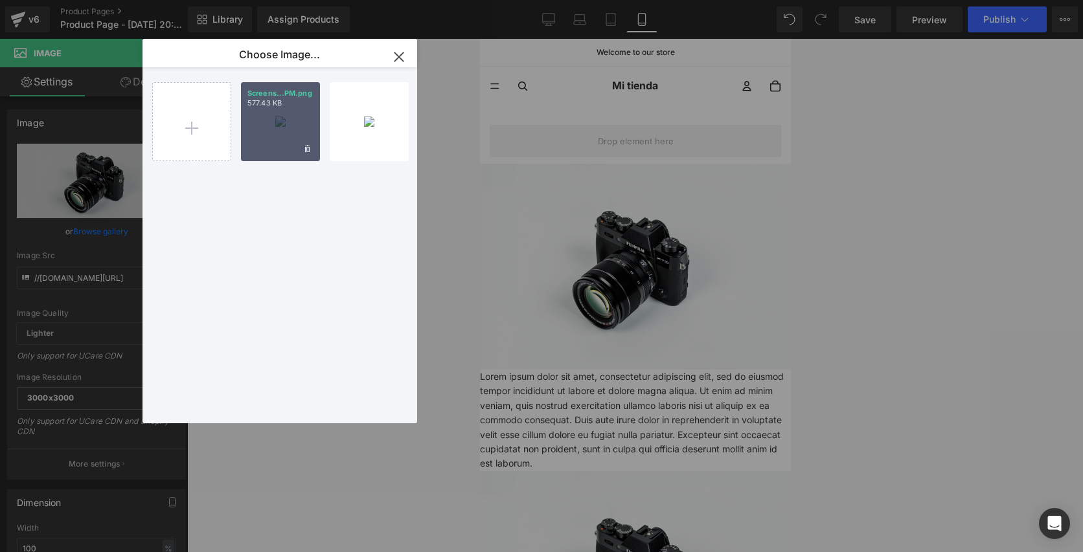
click at [283, 115] on div "Screens...PM.png 577.43 KB" at bounding box center [280, 121] width 79 height 79
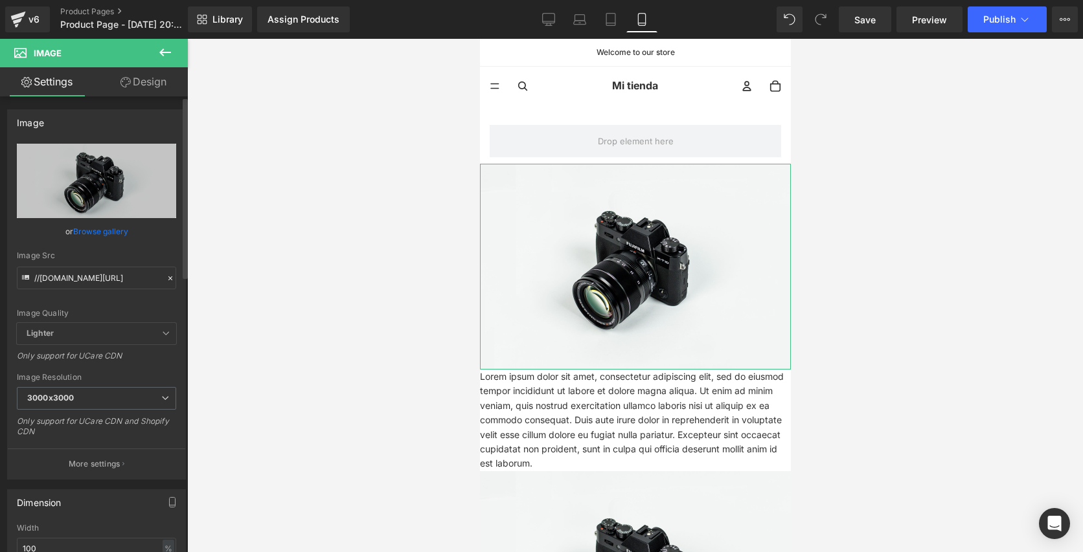
click at [104, 236] on link "Browse gallery" at bounding box center [100, 231] width 55 height 23
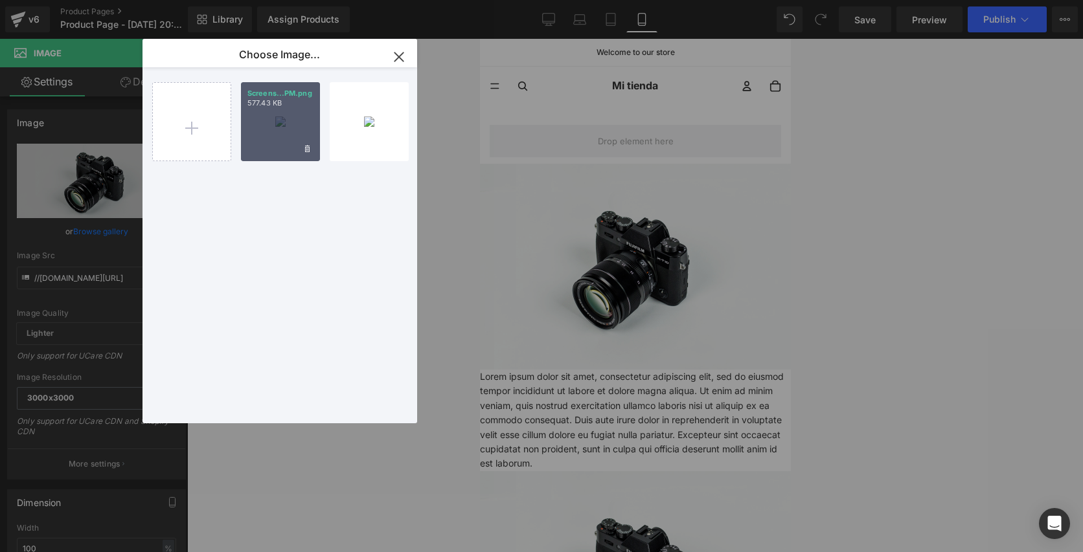
click at [292, 130] on div "Screens...PM.png 577.43 KB" at bounding box center [280, 121] width 79 height 79
type input "[URL][DOMAIN_NAME]"
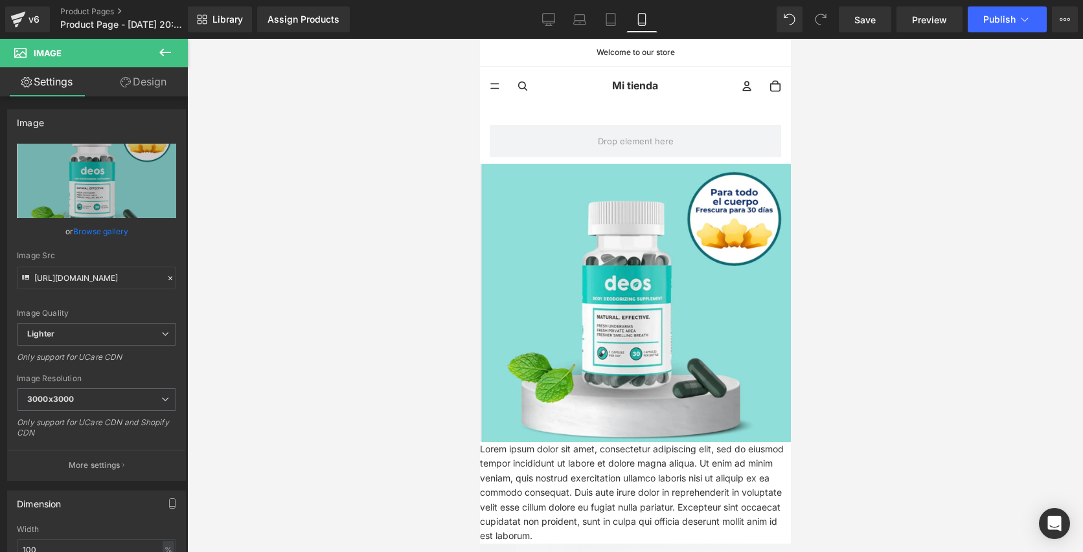
click at [292, 130] on div at bounding box center [635, 296] width 896 height 514
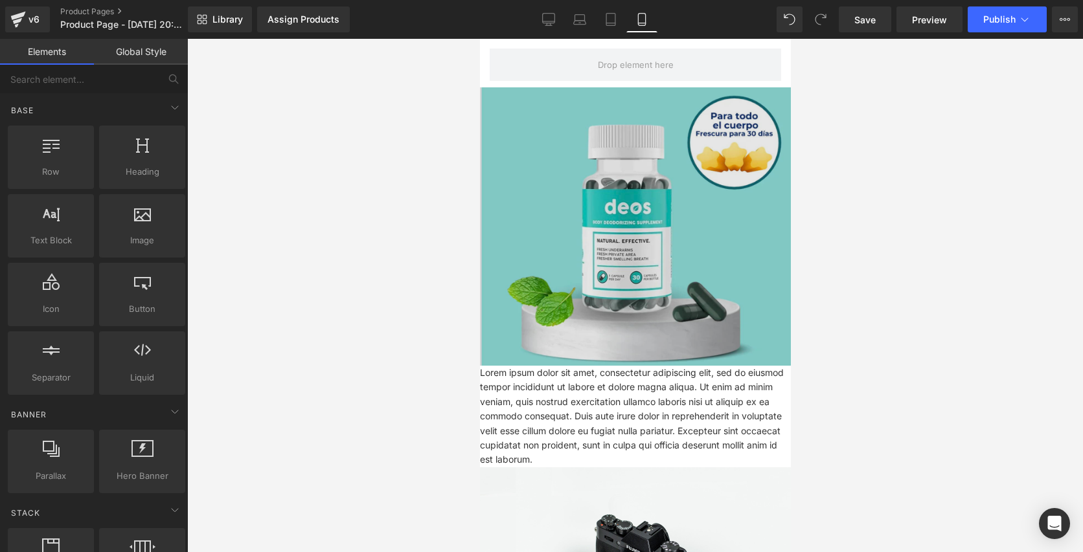
scroll to position [118, 0]
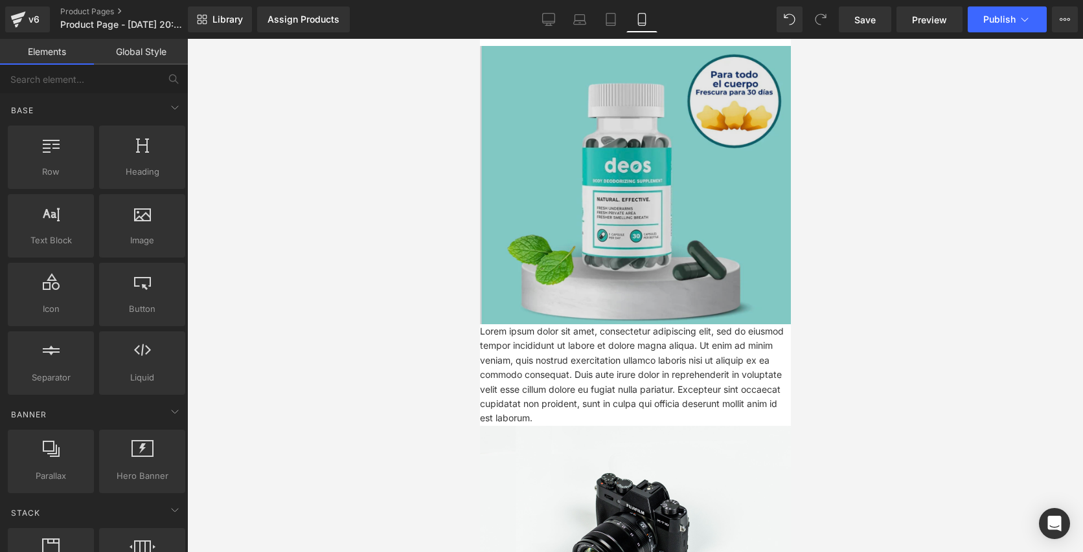
click at [643, 144] on img at bounding box center [634, 185] width 311 height 279
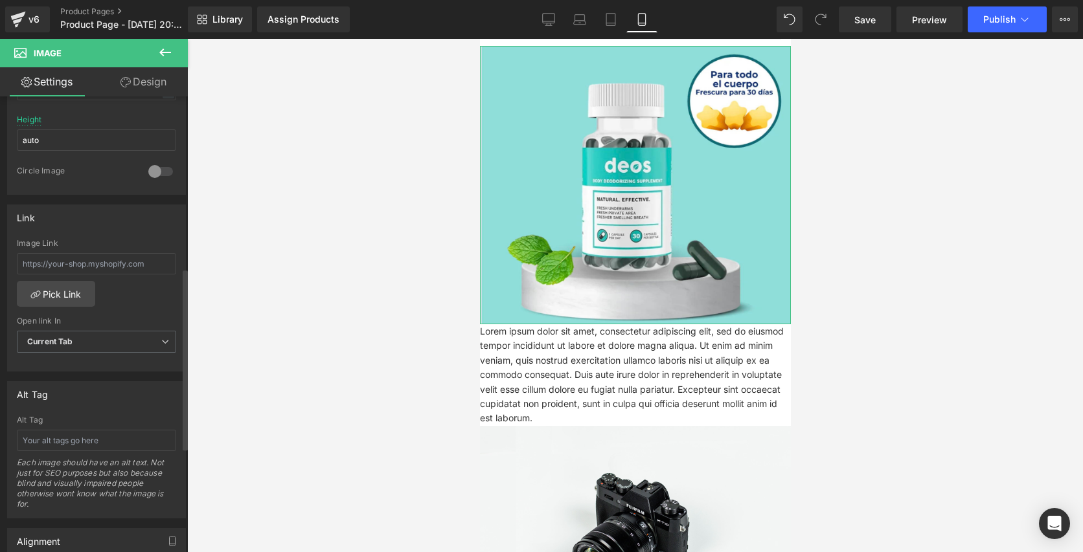
scroll to position [578, 0]
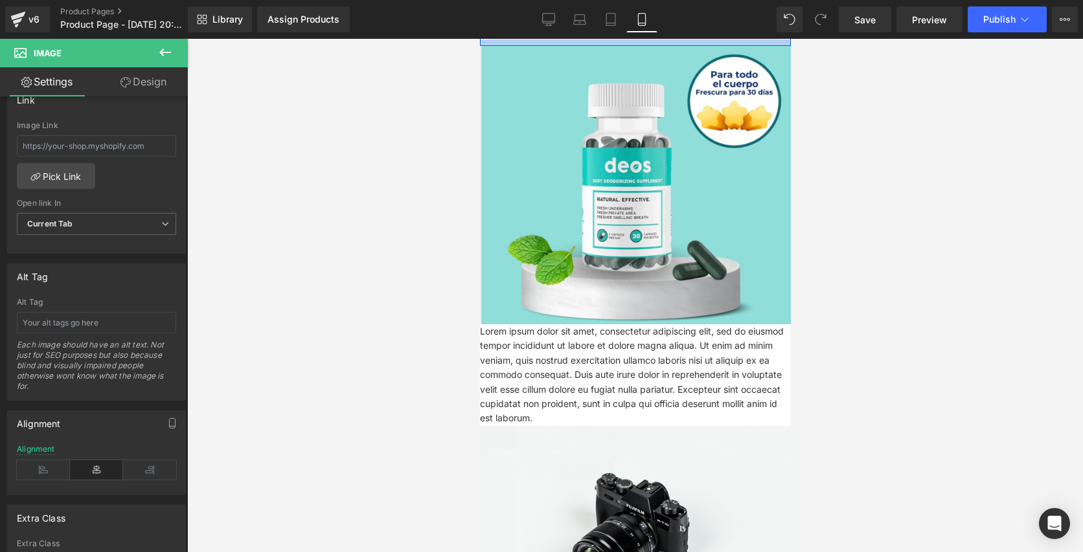
click at [715, 43] on div at bounding box center [634, 43] width 311 height 6
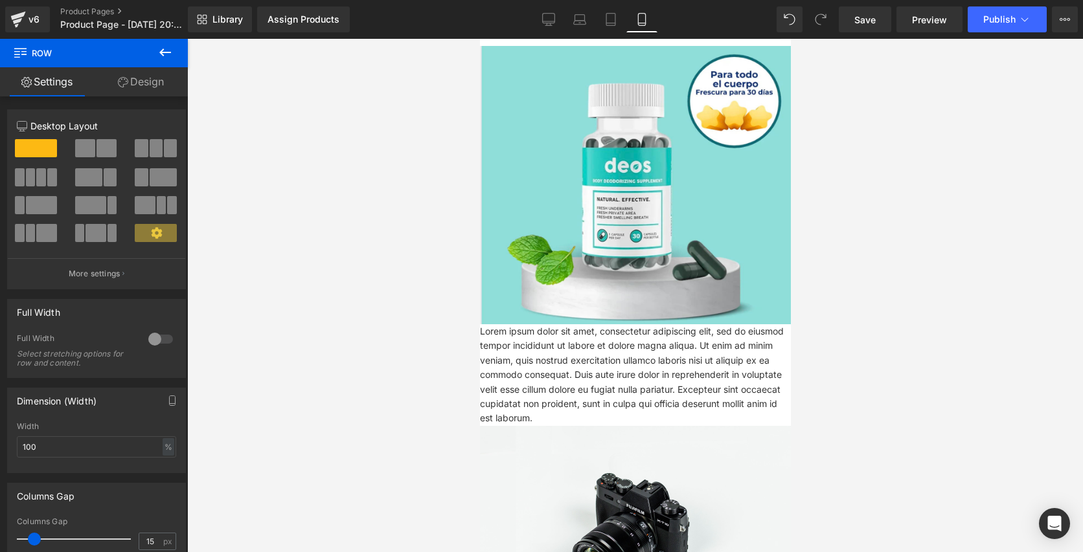
click at [801, 380] on div at bounding box center [635, 296] width 896 height 514
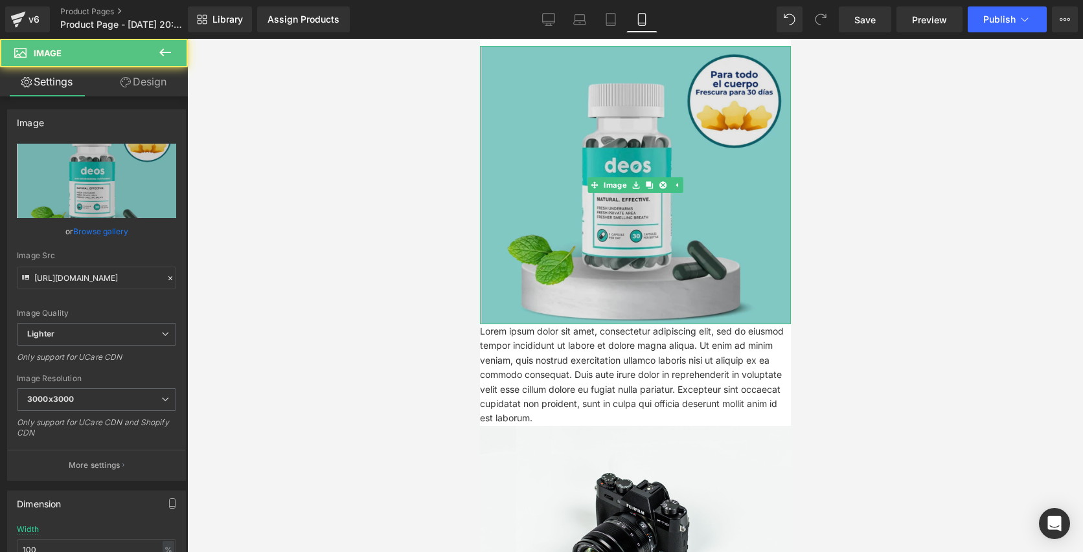
click at [727, 240] on img at bounding box center [634, 185] width 311 height 279
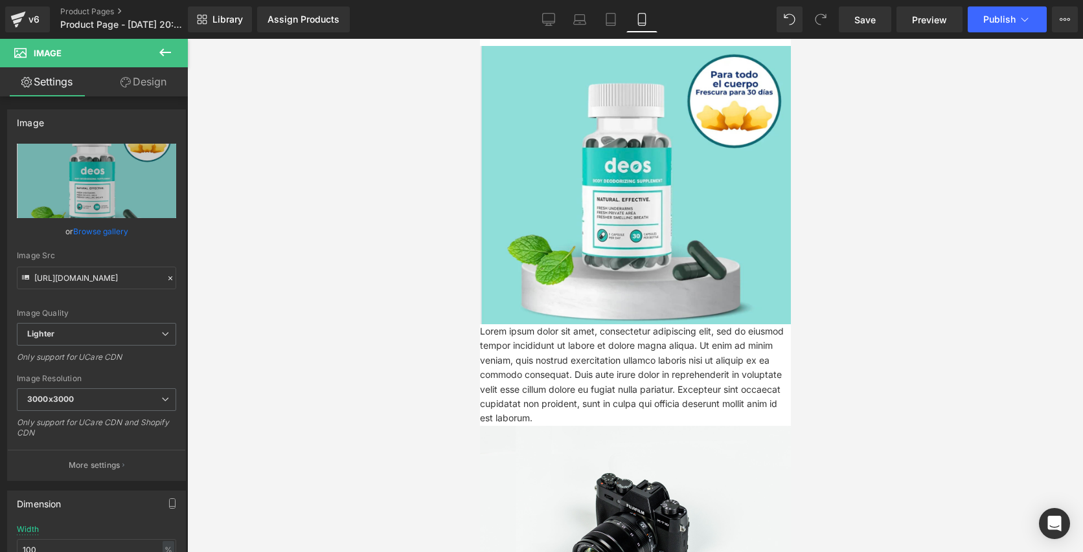
click at [168, 49] on icon at bounding box center [165, 53] width 16 height 16
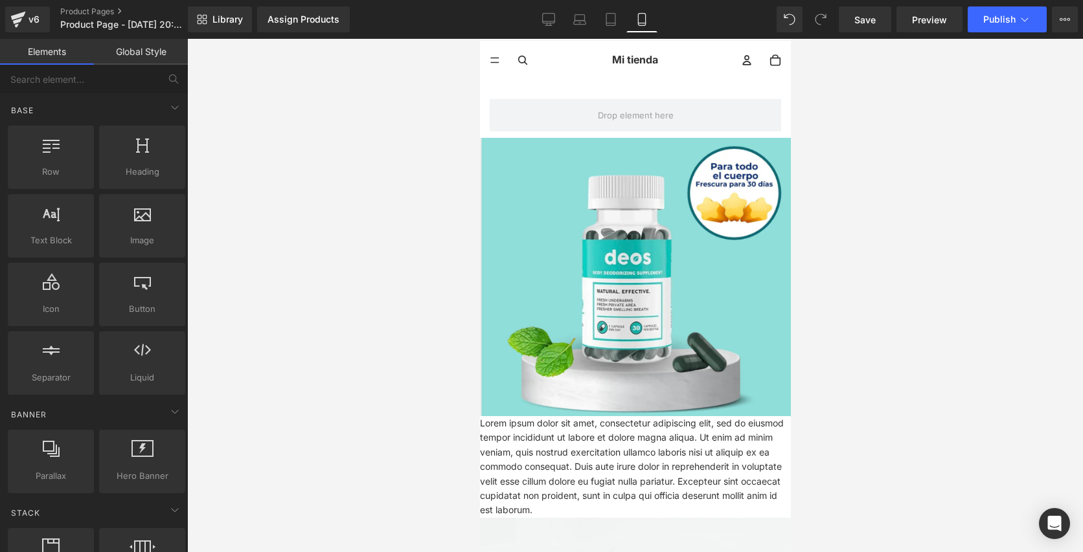
scroll to position [0, 0]
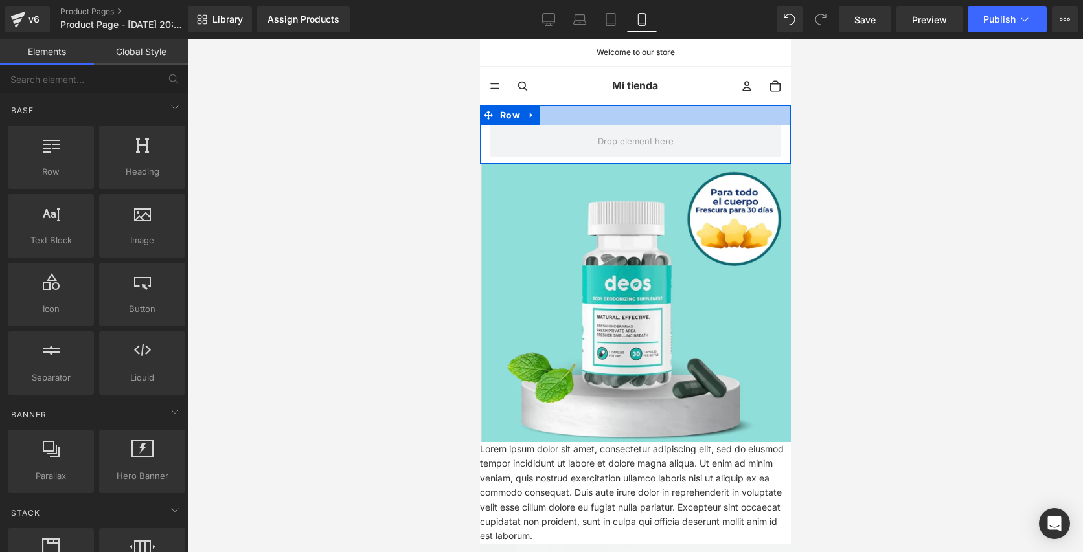
click at [634, 120] on div at bounding box center [634, 115] width 311 height 19
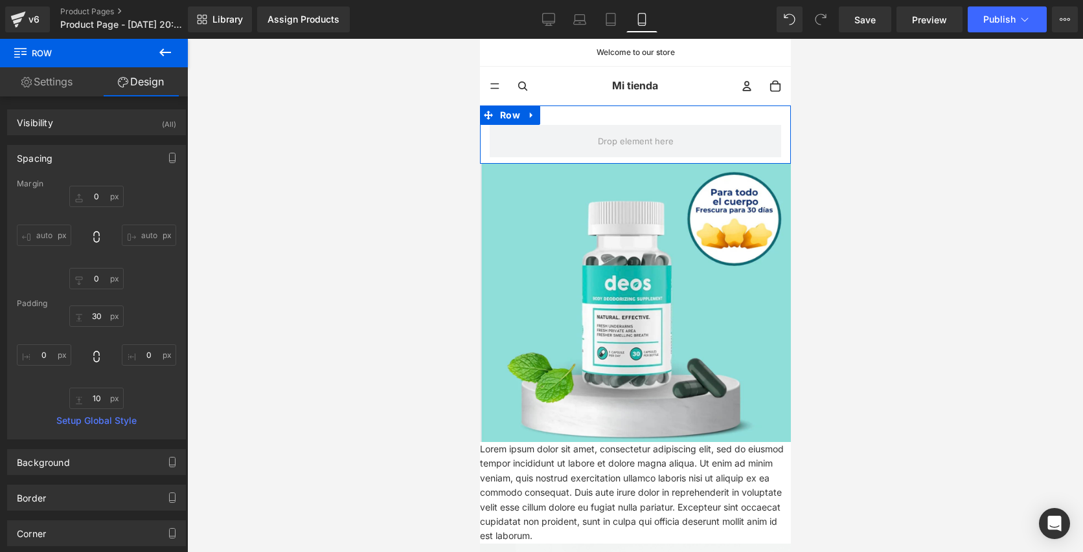
click at [56, 91] on link "Settings" at bounding box center [47, 81] width 94 height 29
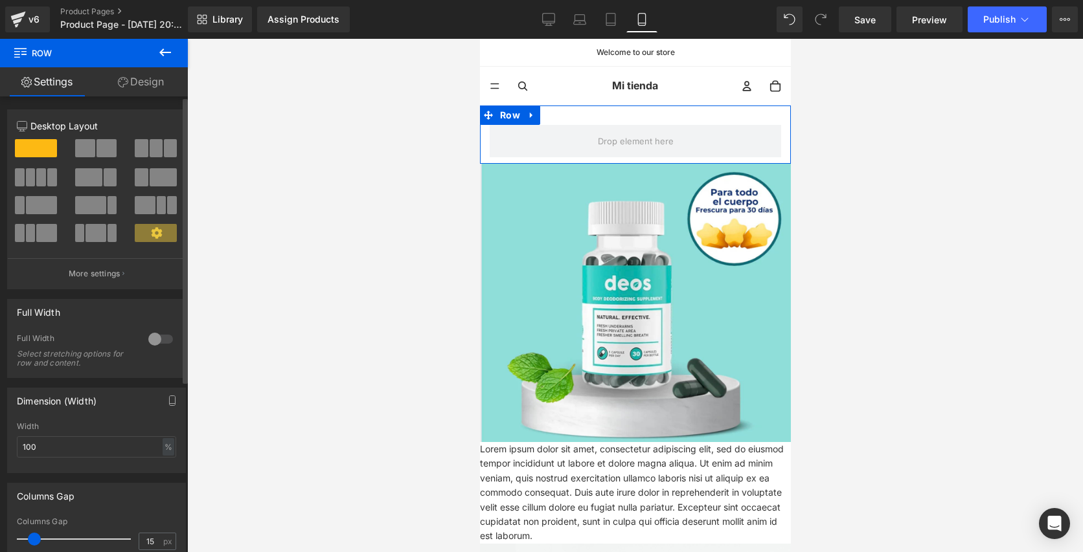
click at [150, 341] on div at bounding box center [160, 339] width 31 height 21
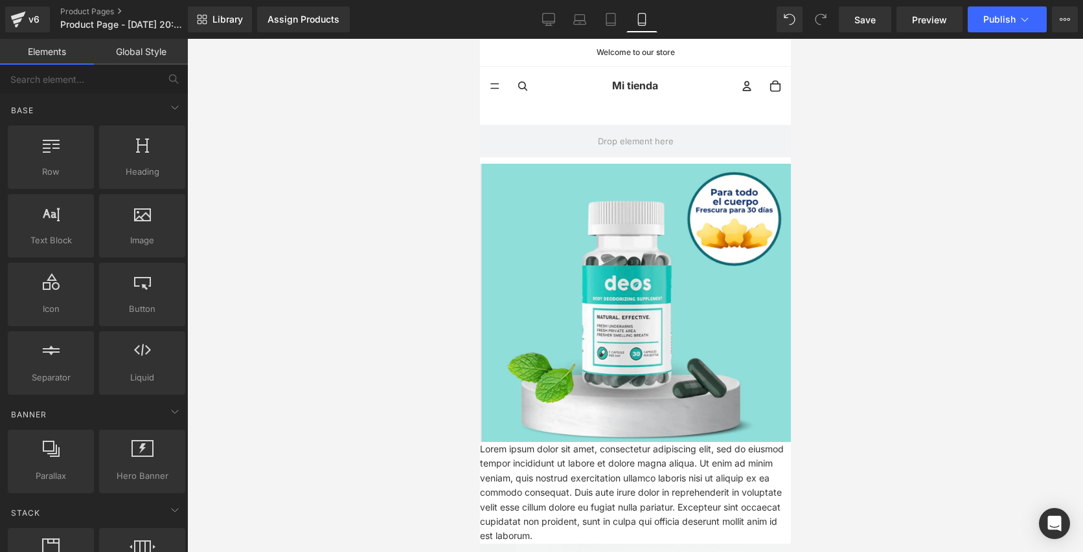
click at [252, 319] on div at bounding box center [635, 296] width 896 height 514
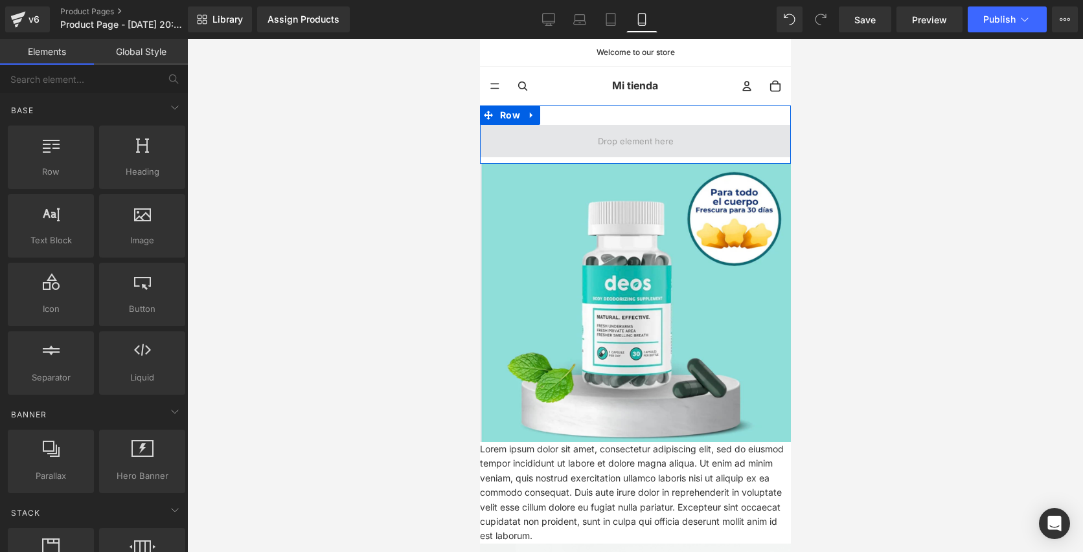
click at [552, 138] on span at bounding box center [634, 141] width 311 height 32
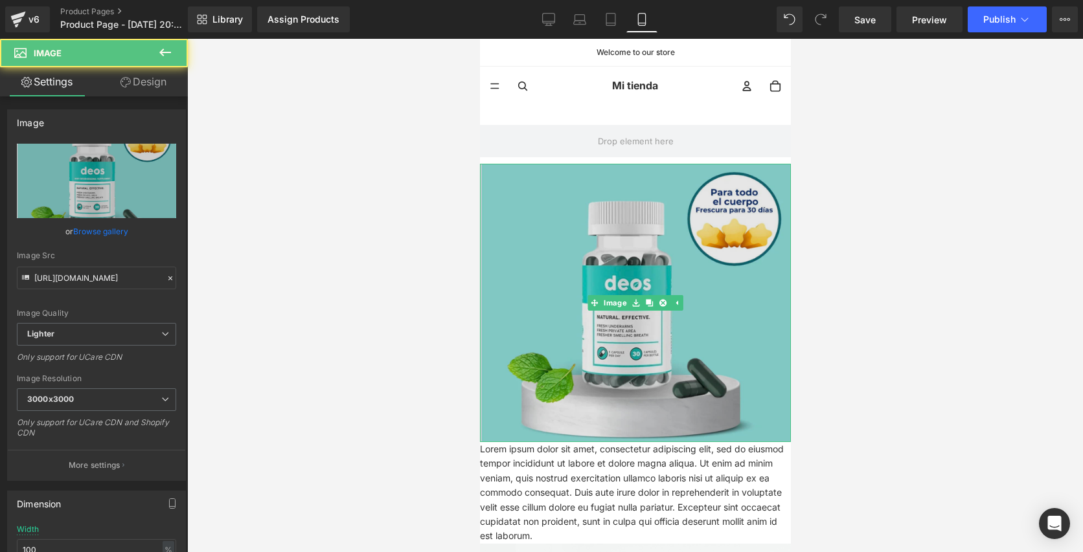
click at [620, 381] on img at bounding box center [634, 303] width 311 height 279
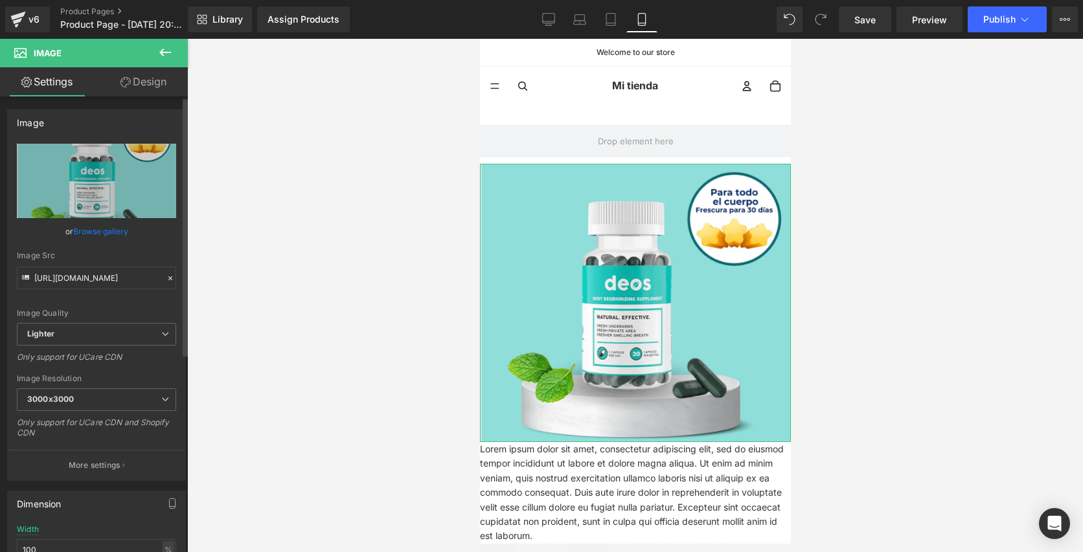
click at [102, 233] on link "Browse gallery" at bounding box center [100, 231] width 55 height 23
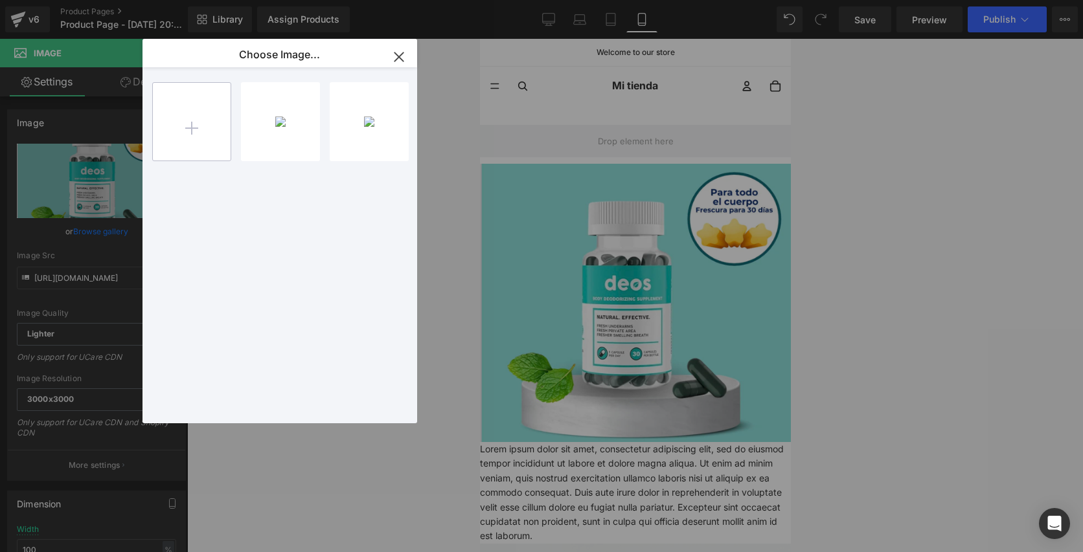
click at [219, 122] on input "file" at bounding box center [192, 122] width 78 height 78
type input "C:\fakepath\¡DEOS combate el mal olor desde su origen y recupera la seguridad d…"
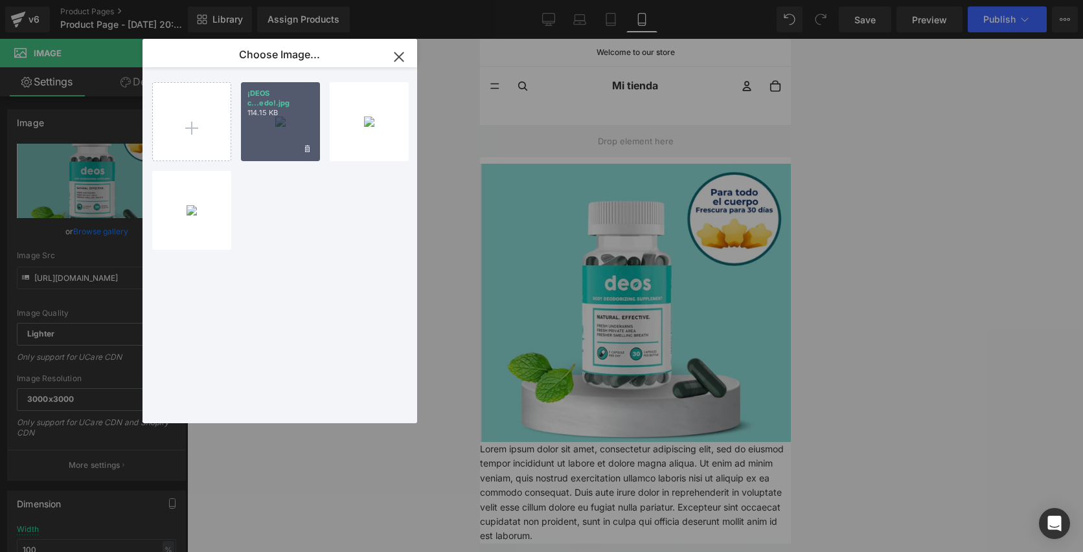
click at [293, 124] on div "¡DEOS c...edo!.jpg 114.15 KB" at bounding box center [280, 121] width 79 height 79
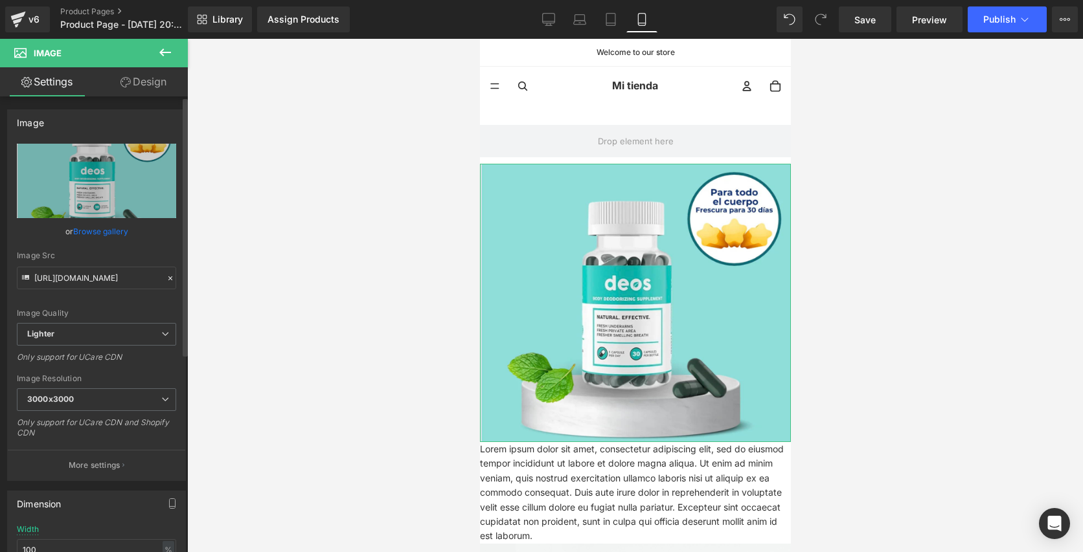
click at [104, 231] on link "Browse gallery" at bounding box center [100, 231] width 55 height 23
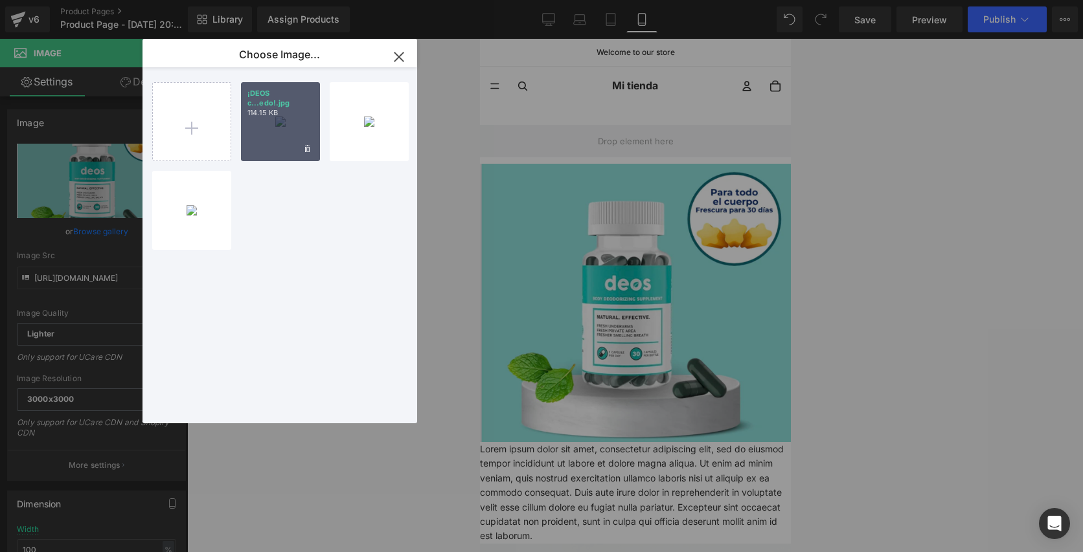
click at [276, 113] on div "¡DEOS c...edo!.jpg 114.15 KB" at bounding box center [280, 121] width 79 height 79
type input "[URL][DOMAIN_NAME]"
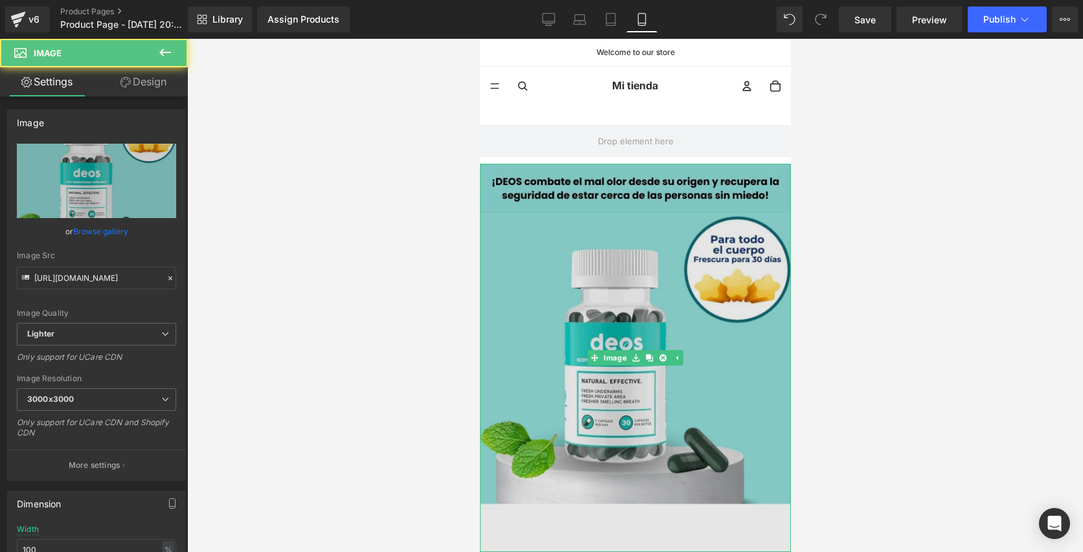
click at [562, 227] on img at bounding box center [634, 358] width 311 height 389
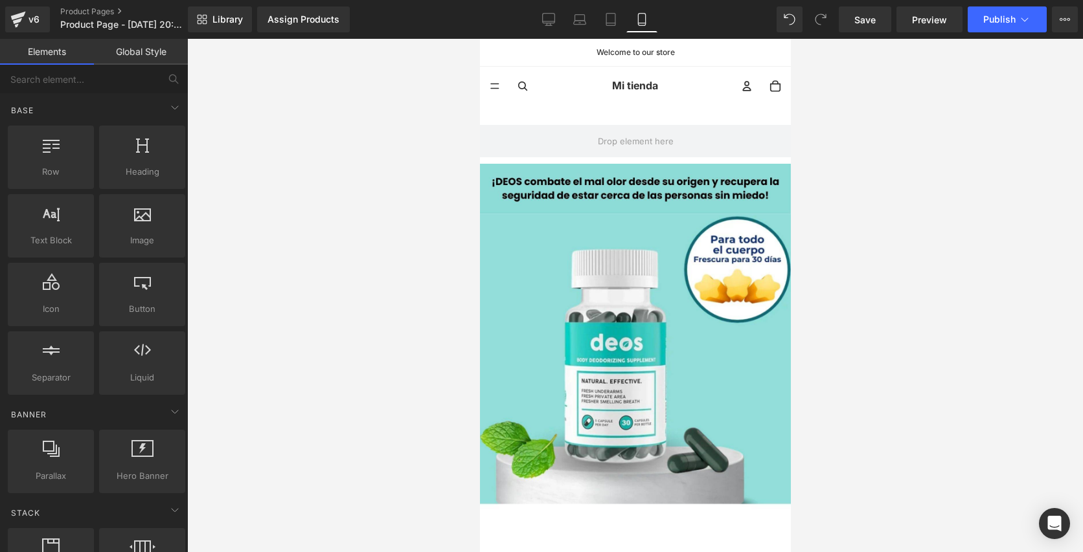
click at [867, 417] on div at bounding box center [635, 296] width 896 height 514
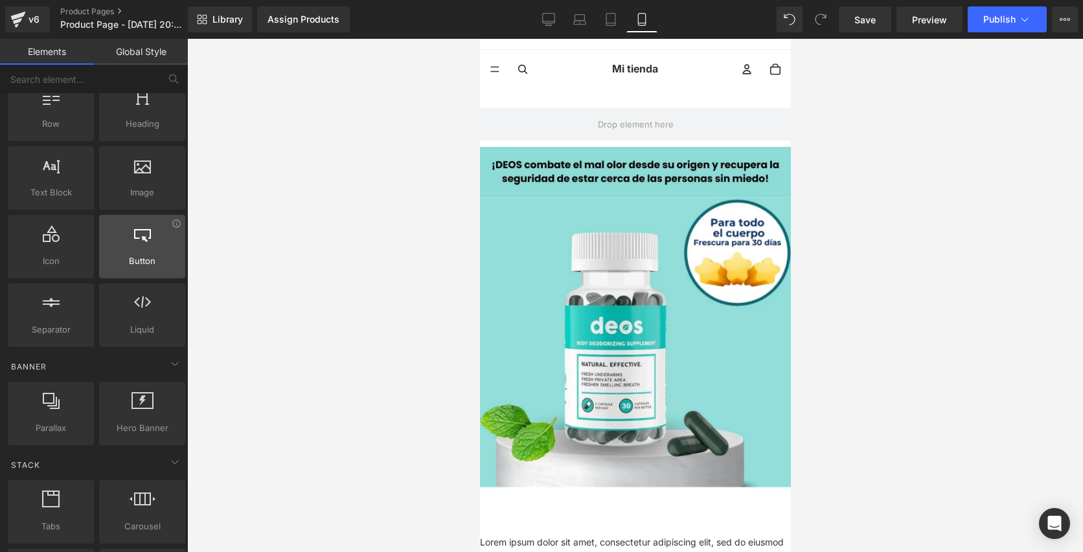
scroll to position [49, 0]
click at [150, 58] on link "Global Style" at bounding box center [141, 52] width 94 height 26
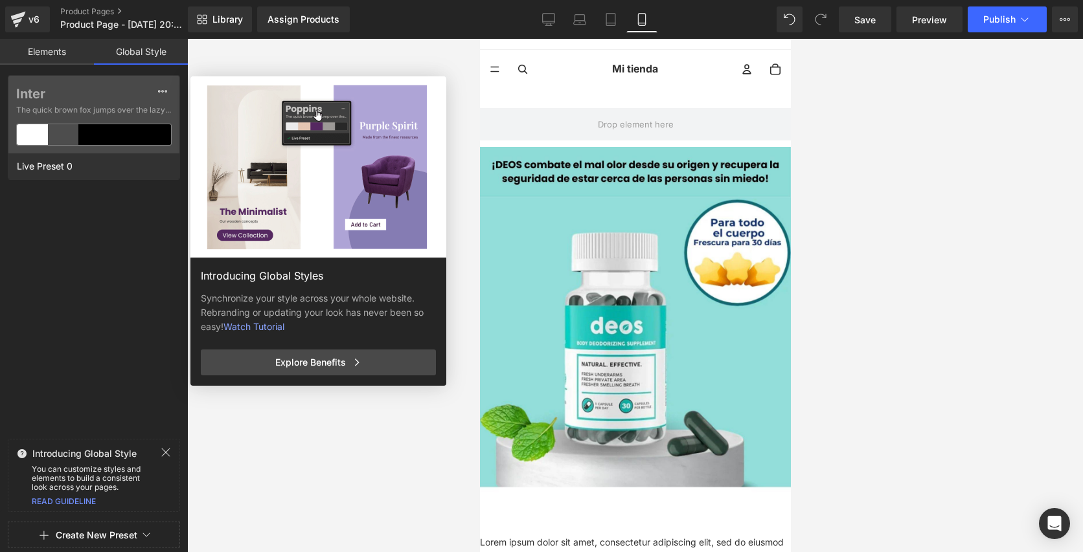
click at [75, 56] on link "Elements" at bounding box center [47, 52] width 94 height 26
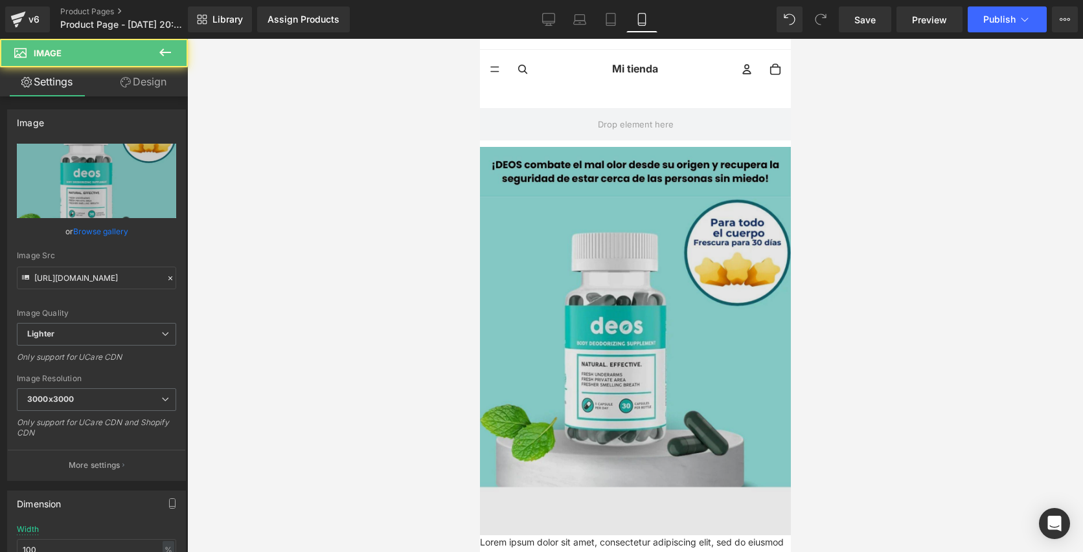
click at [606, 260] on img at bounding box center [634, 341] width 311 height 389
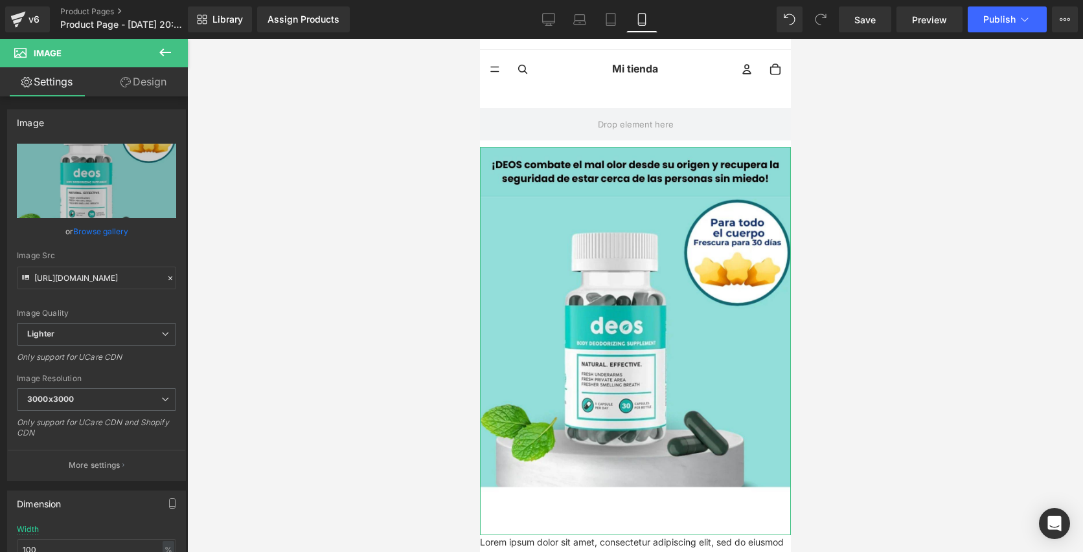
click at [158, 87] on link "Design" at bounding box center [144, 81] width 94 height 29
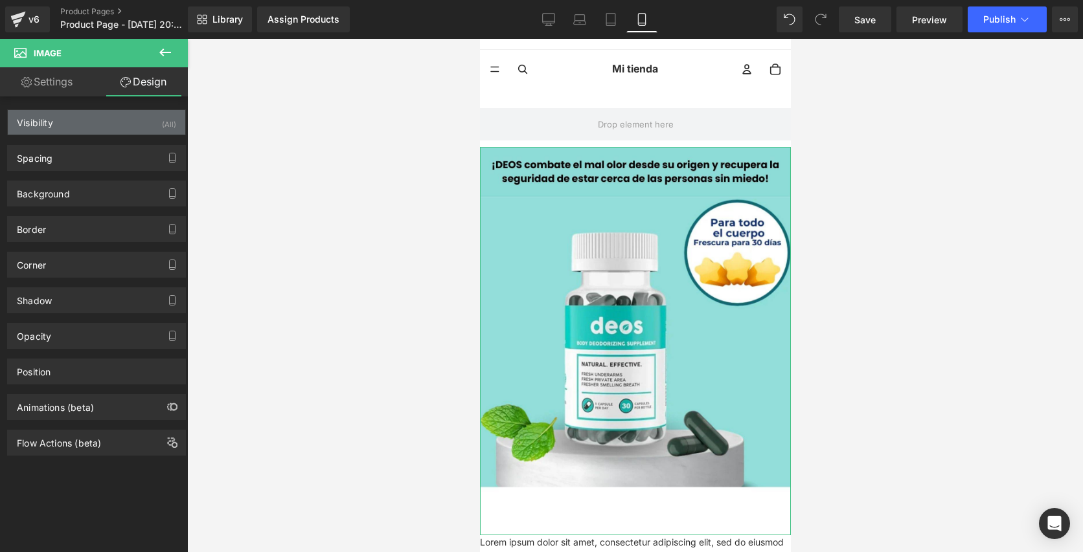
click at [117, 126] on div "Visibility (All)" at bounding box center [96, 122] width 177 height 25
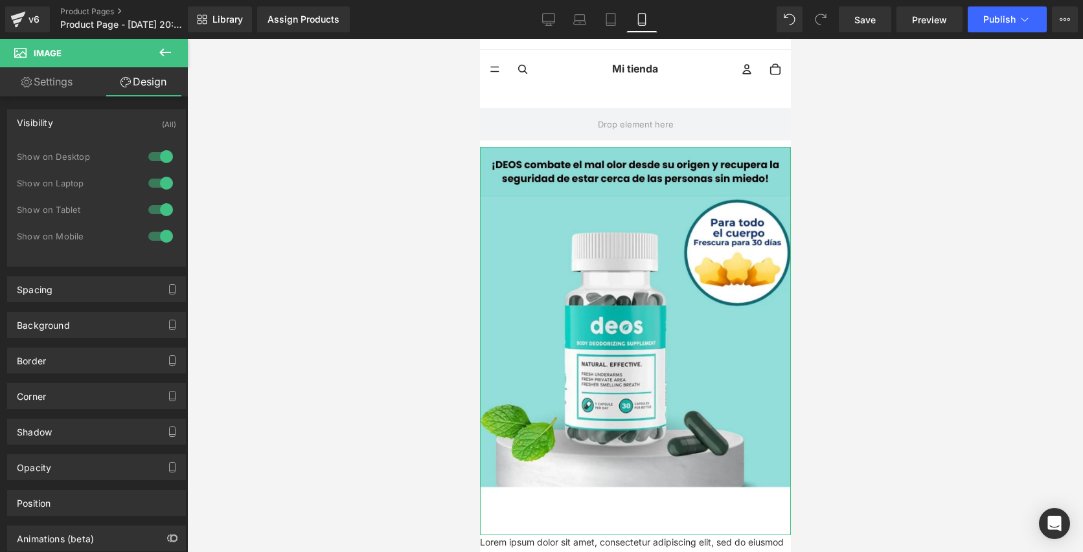
click at [117, 126] on div "Visibility (All)" at bounding box center [96, 122] width 177 height 25
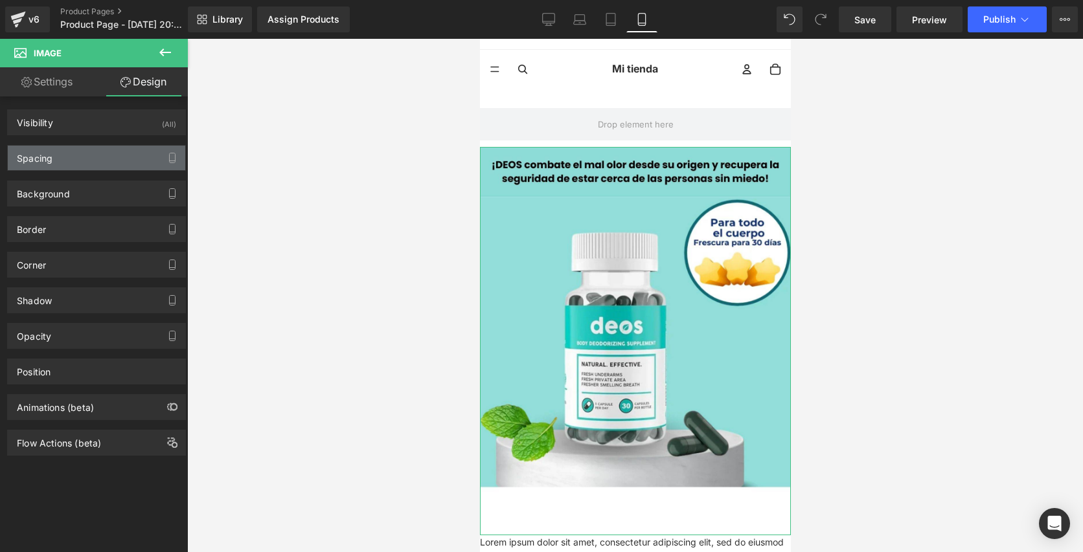
click at [117, 165] on div "Spacing" at bounding box center [96, 158] width 177 height 25
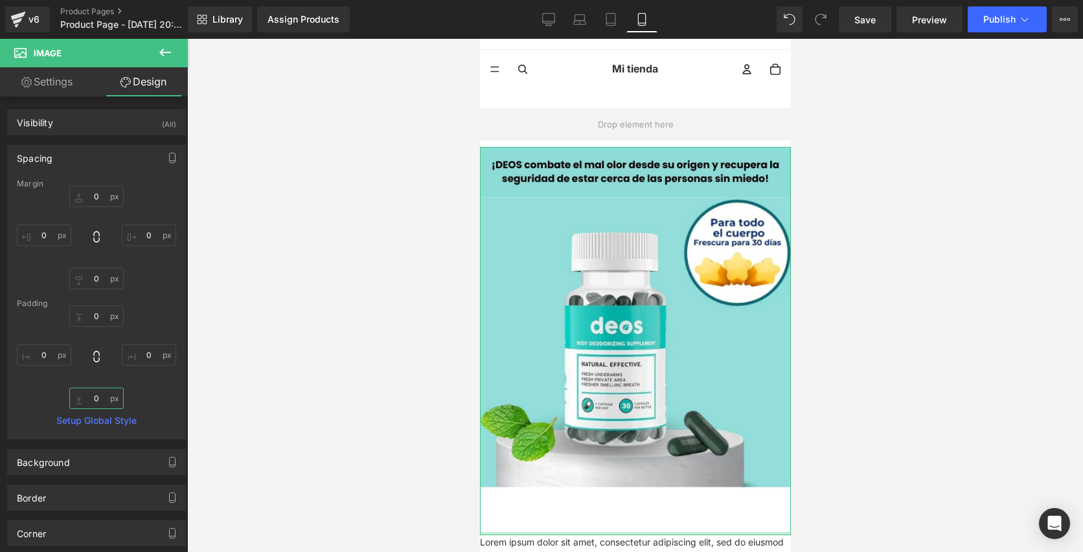
click at [77, 405] on input "0" at bounding box center [96, 398] width 54 height 21
click at [100, 399] on input "0" at bounding box center [96, 398] width 54 height 21
click at [119, 155] on div "Spacing" at bounding box center [96, 158] width 177 height 25
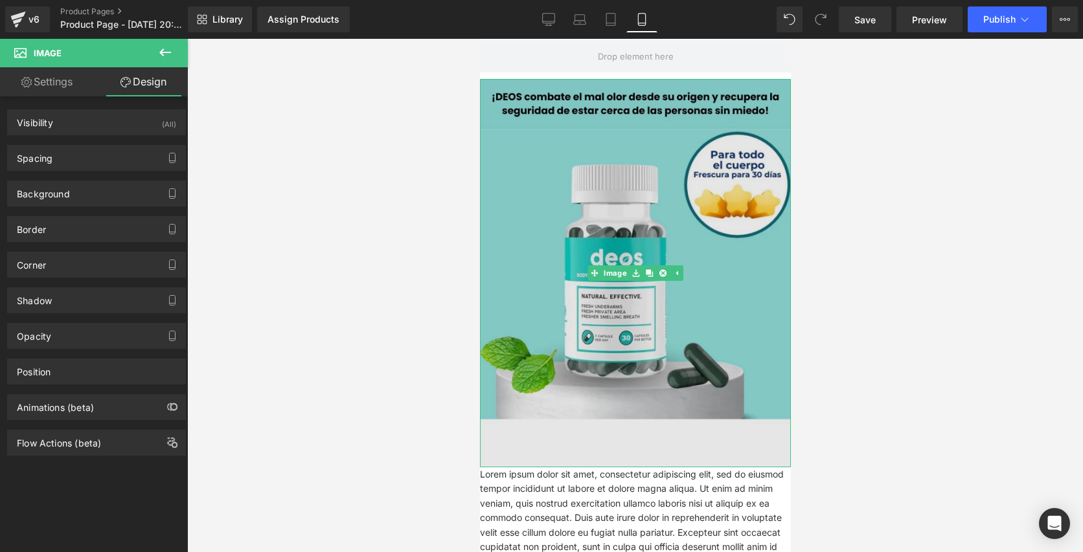
scroll to position [88, 0]
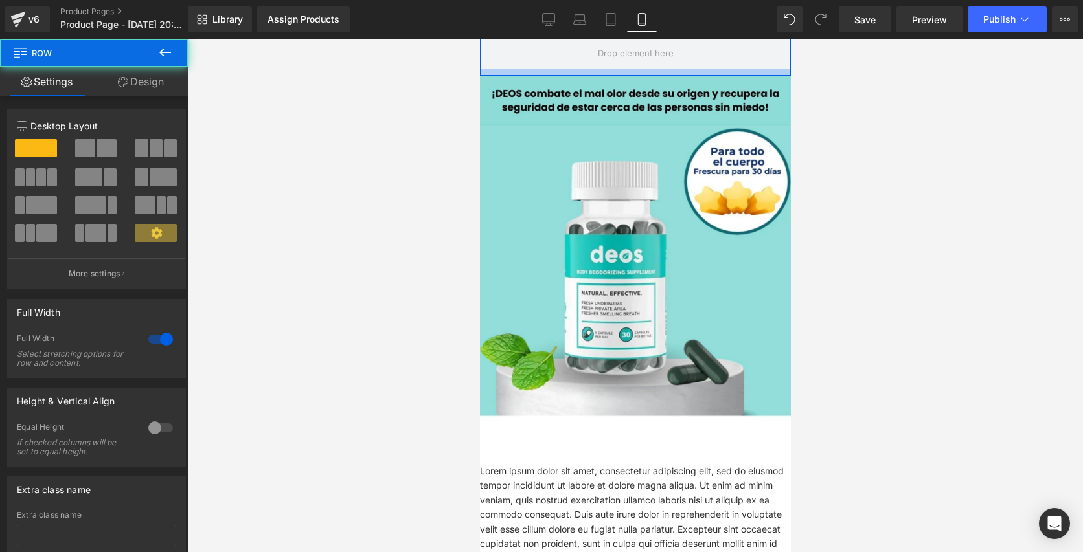
click at [614, 71] on div at bounding box center [634, 72] width 311 height 6
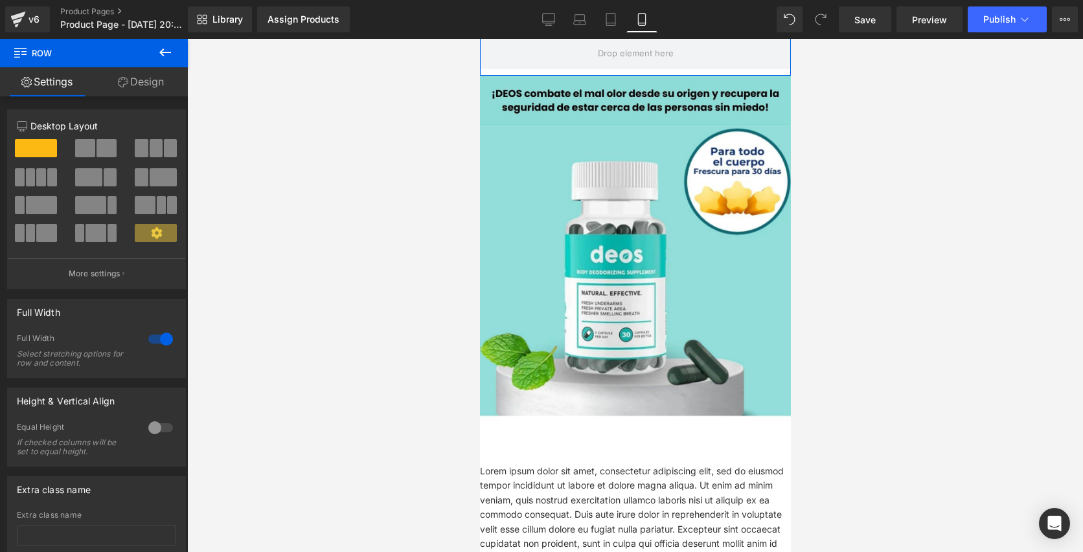
click at [146, 80] on link "Design" at bounding box center [141, 81] width 94 height 29
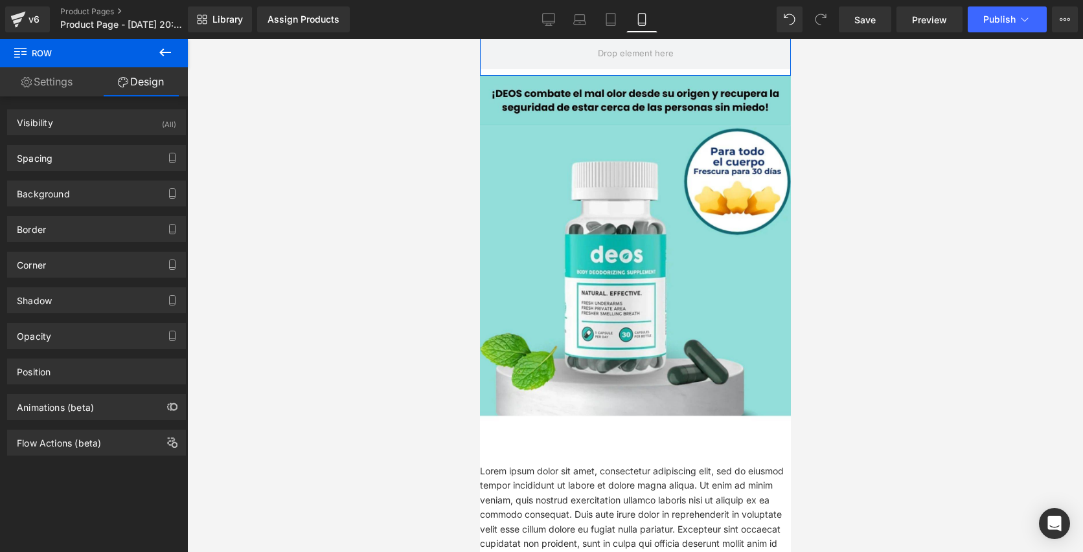
click at [46, 84] on link "Settings" at bounding box center [47, 81] width 94 height 29
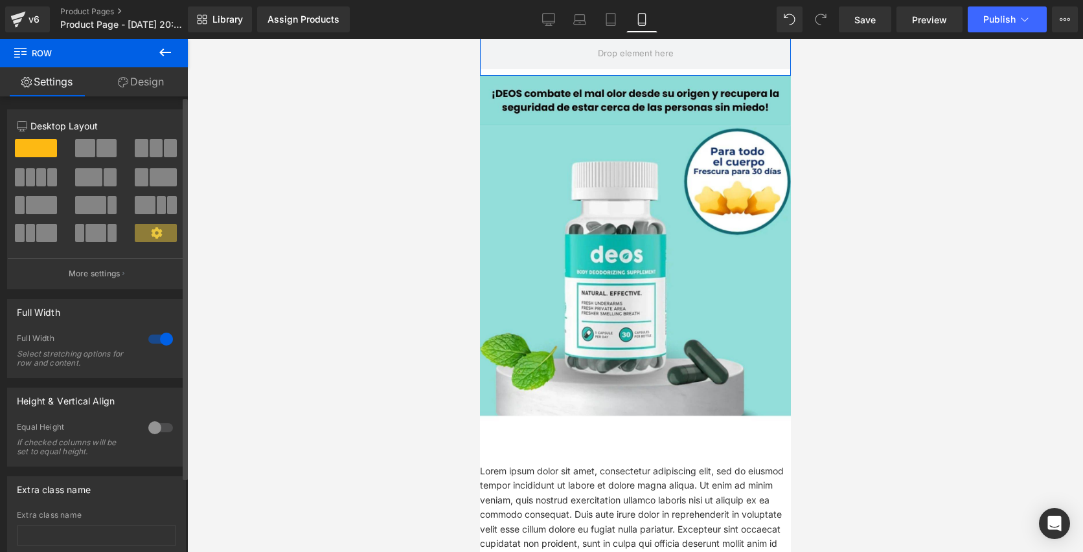
click at [154, 343] on div at bounding box center [160, 339] width 31 height 21
click at [148, 425] on div at bounding box center [160, 428] width 31 height 21
click at [152, 425] on div at bounding box center [160, 428] width 31 height 21
